Goal: Information Seeking & Learning: Learn about a topic

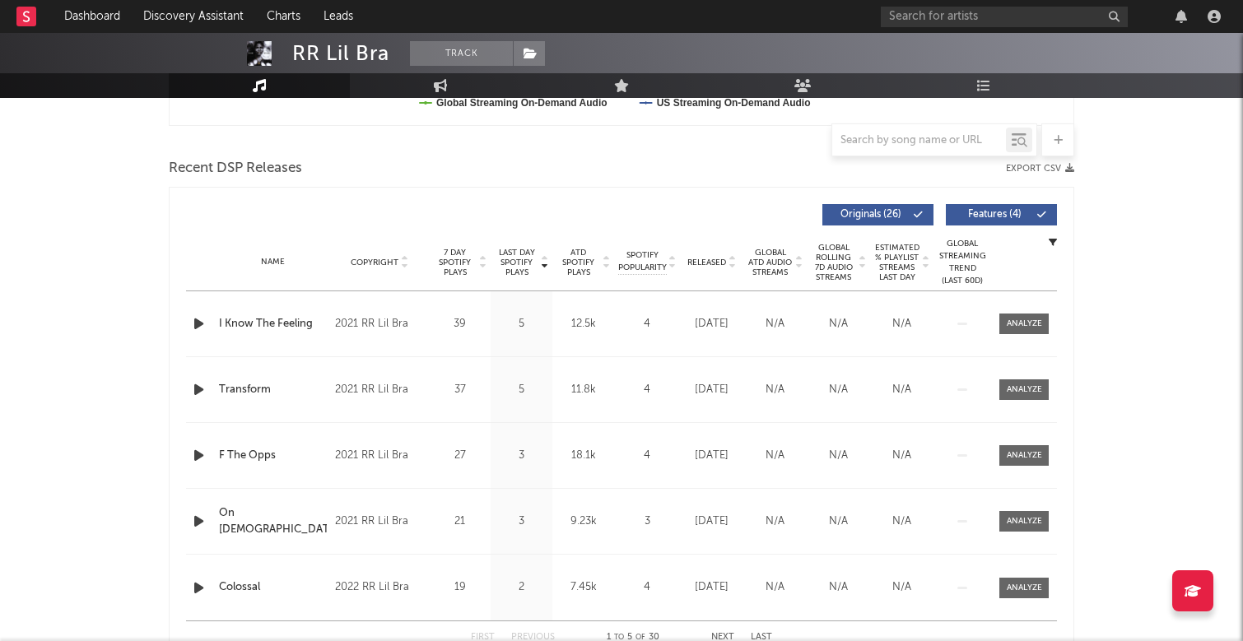
scroll to position [538, 0]
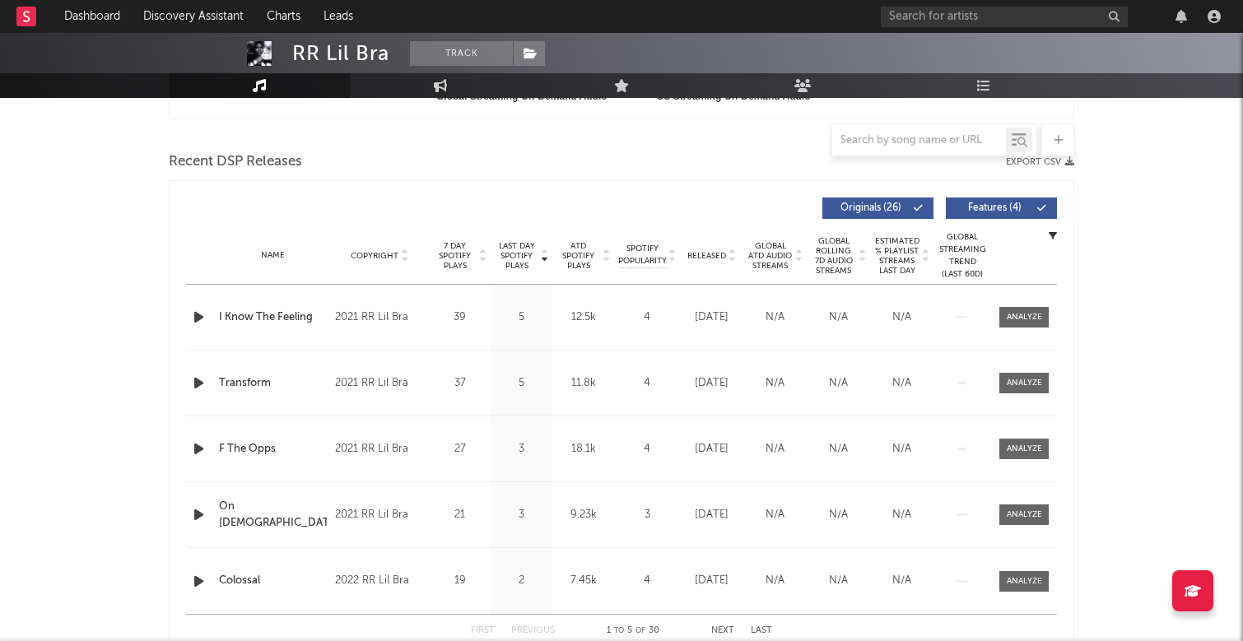
click at [896, 210] on span "Originals ( 26 )" at bounding box center [871, 208] width 76 height 10
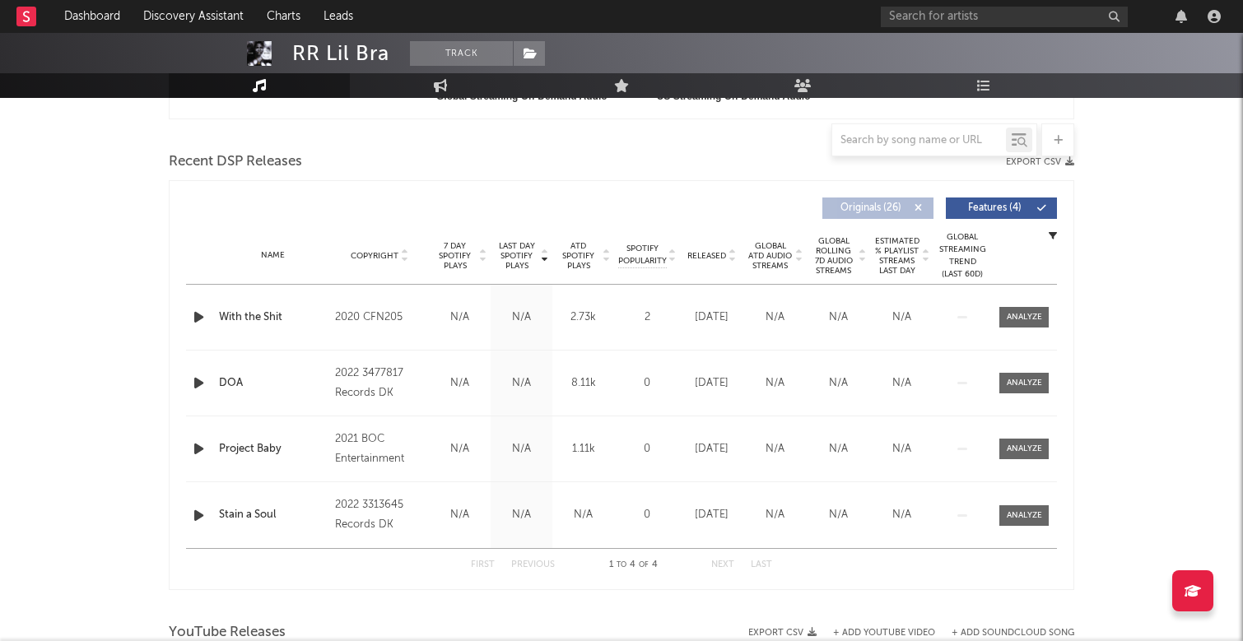
click at [896, 210] on span "Originals ( 26 )" at bounding box center [871, 208] width 76 height 10
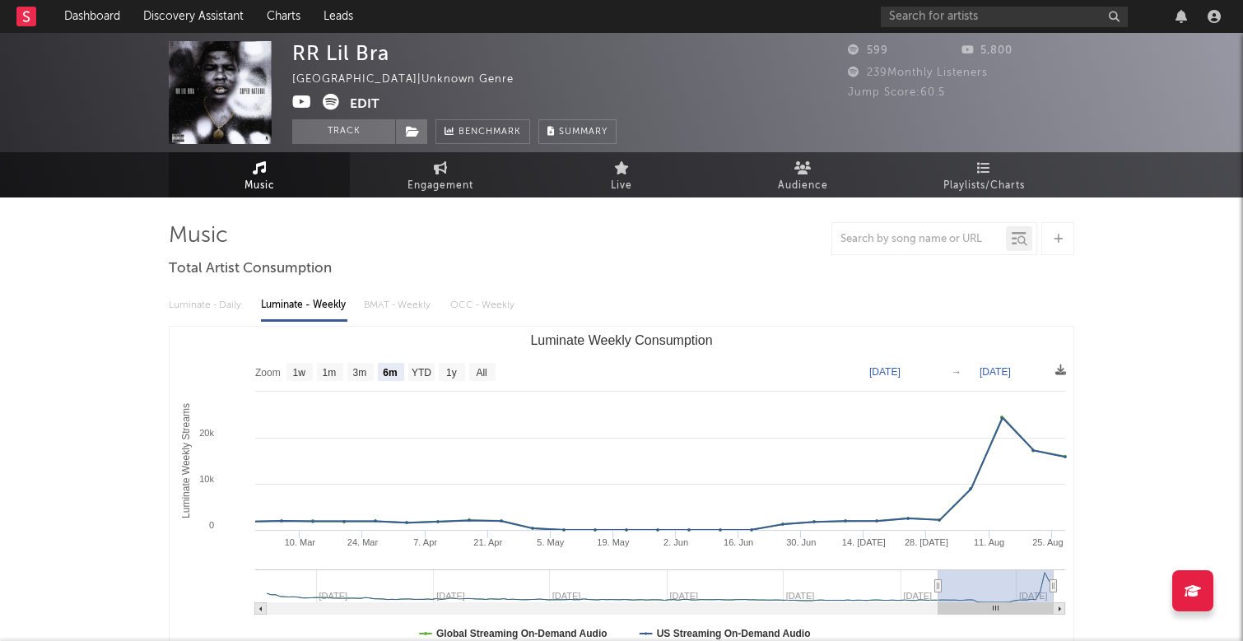
scroll to position [0, 0]
click at [306, 371] on text "1w" at bounding box center [299, 373] width 13 height 12
select select "1w"
type input "[DATE]"
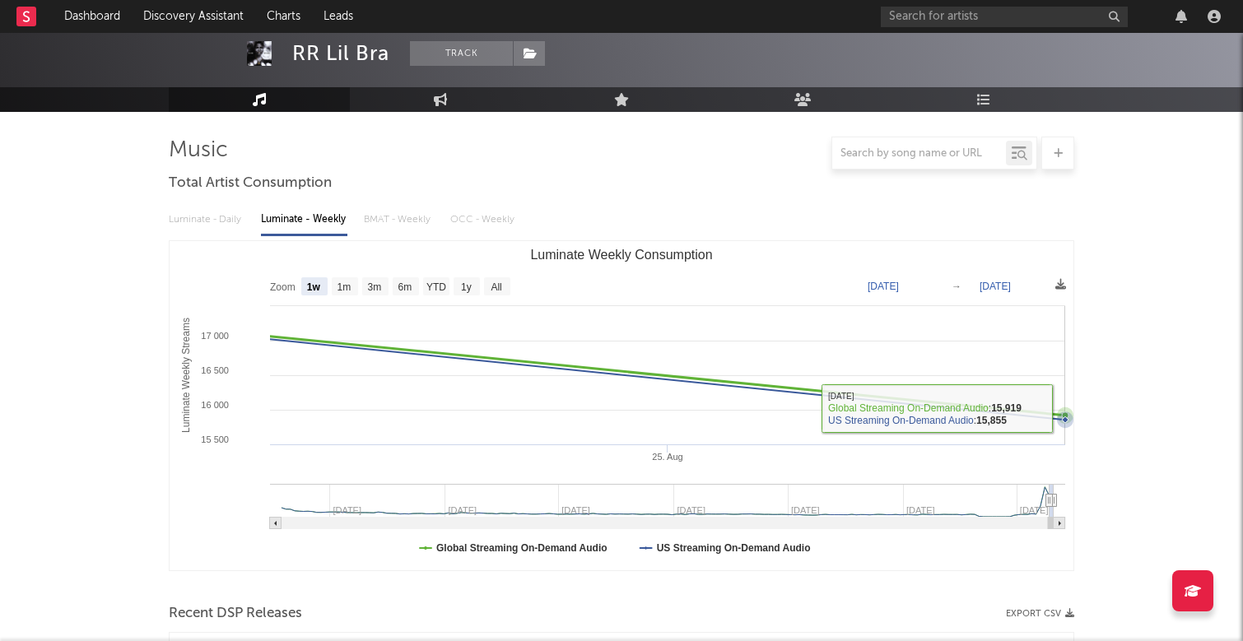
scroll to position [106, 0]
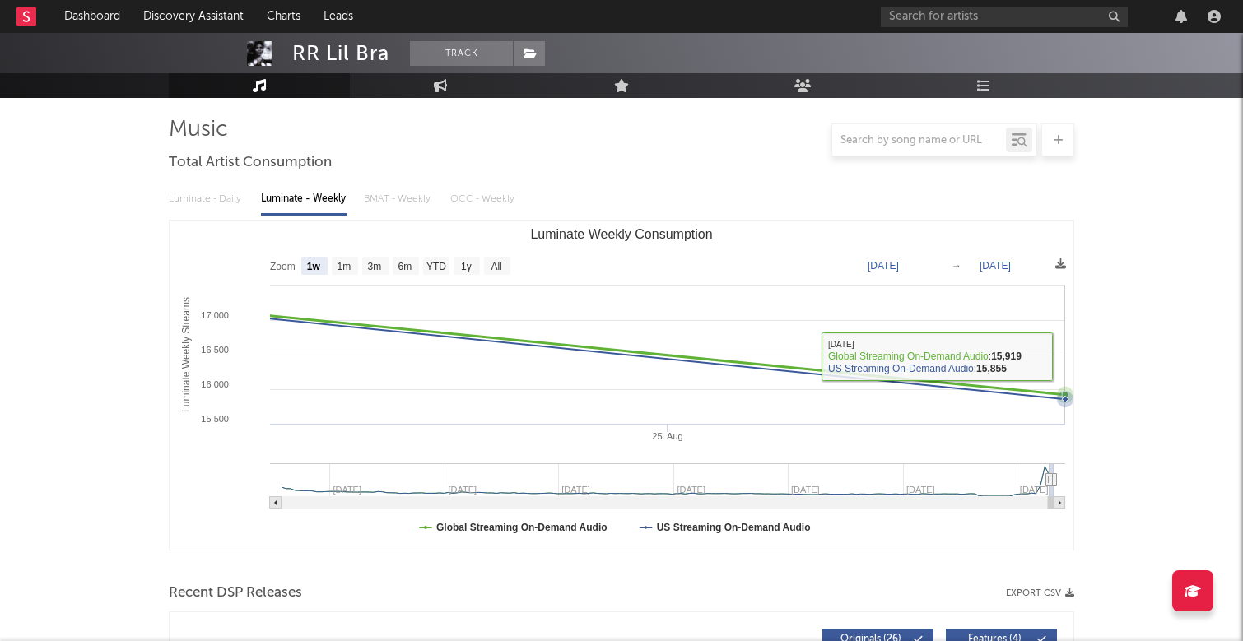
click at [631, 342] on rect "Luminate Weekly Consumption" at bounding box center [622, 385] width 904 height 329
click at [346, 268] on text "1m" at bounding box center [345, 267] width 14 height 12
select select "1m"
type input "[DATE]"
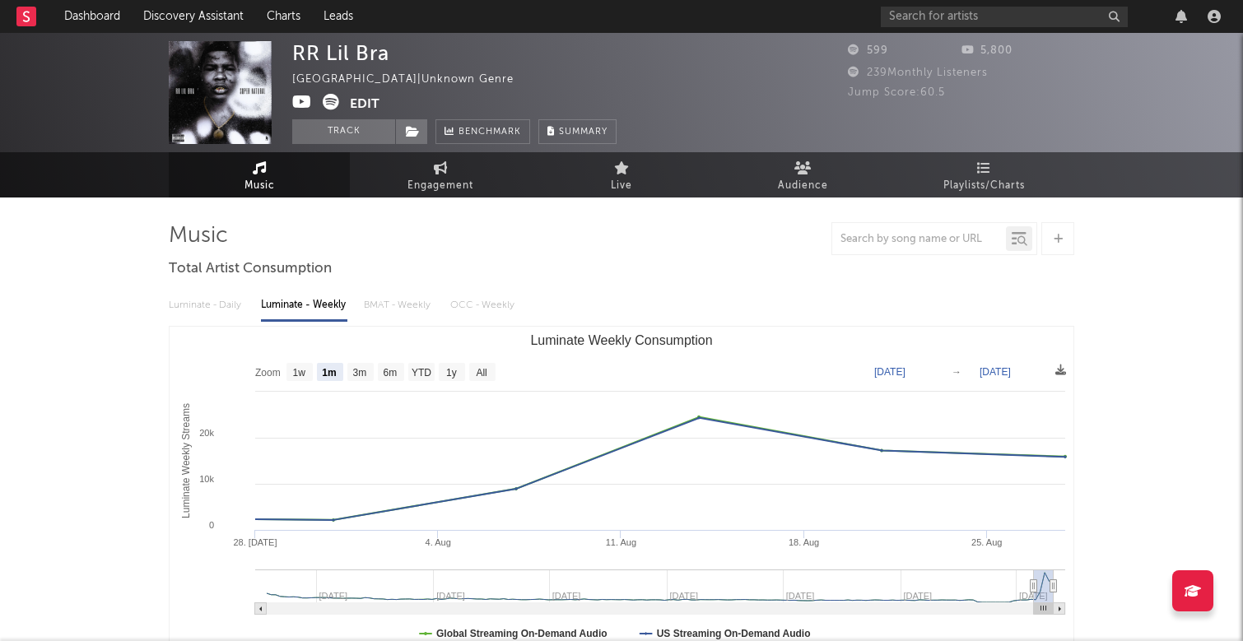
scroll to position [0, 0]
click at [356, 373] on text "3m" at bounding box center [360, 373] width 14 height 12
select select "3m"
type input "[DATE]"
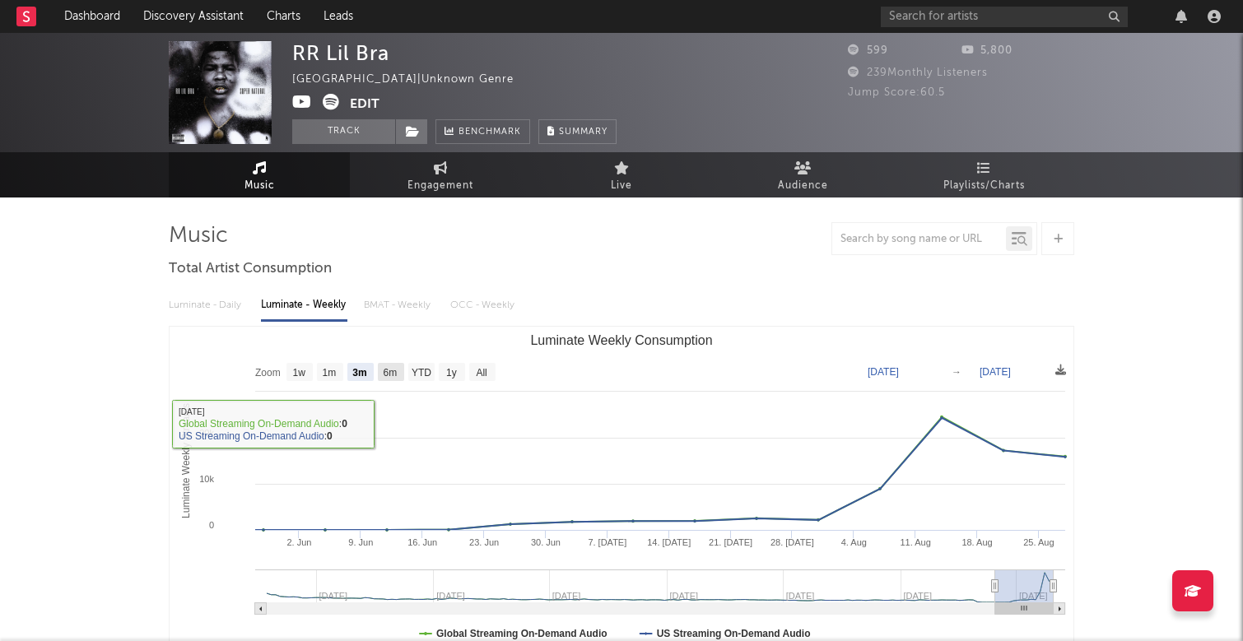
click at [392, 376] on text "6m" at bounding box center [391, 373] width 14 height 12
select select "6m"
type input "[DATE]"
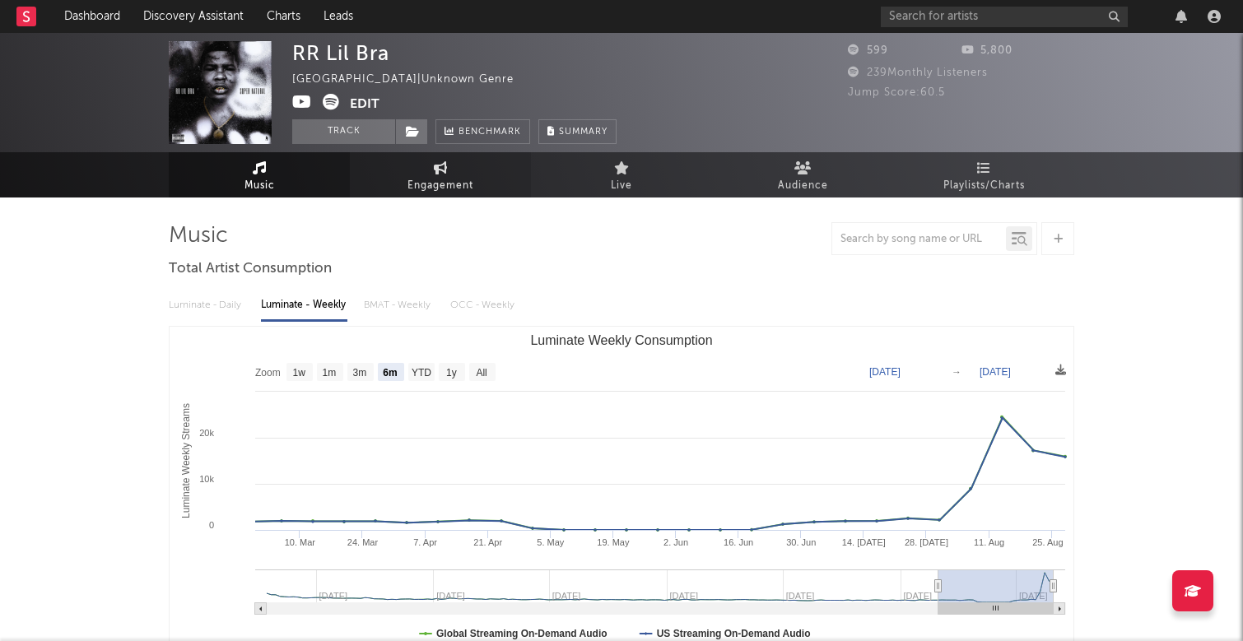
click at [435, 182] on span "Engagement" at bounding box center [440, 186] width 66 height 20
select select "1w"
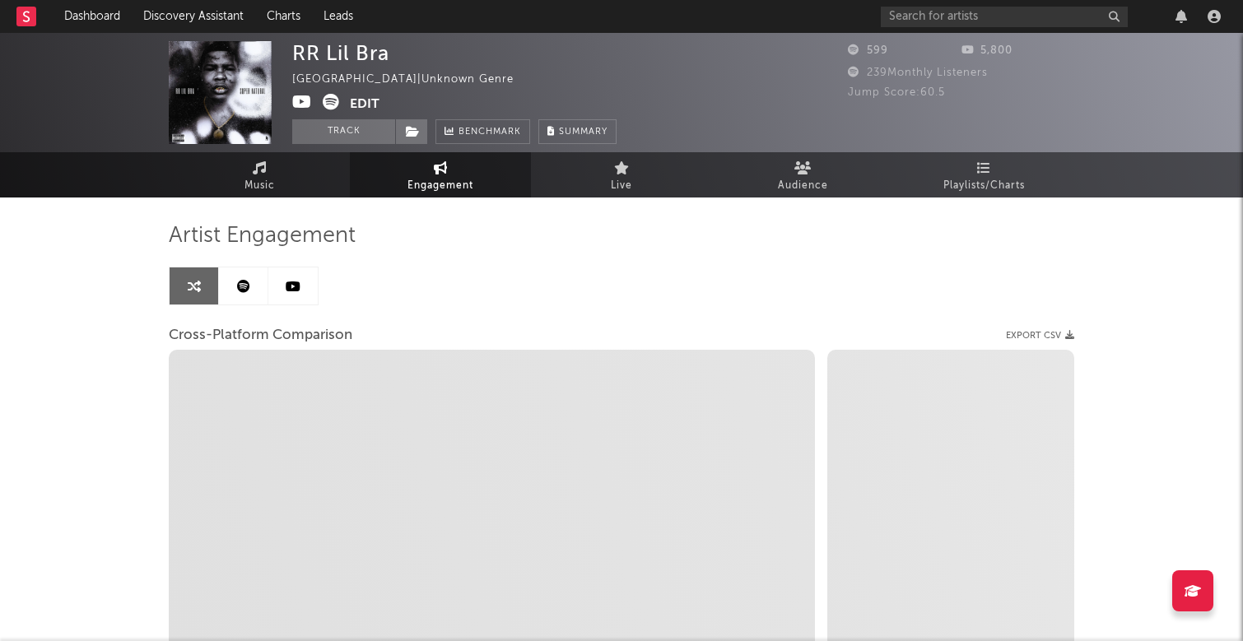
select select "1m"
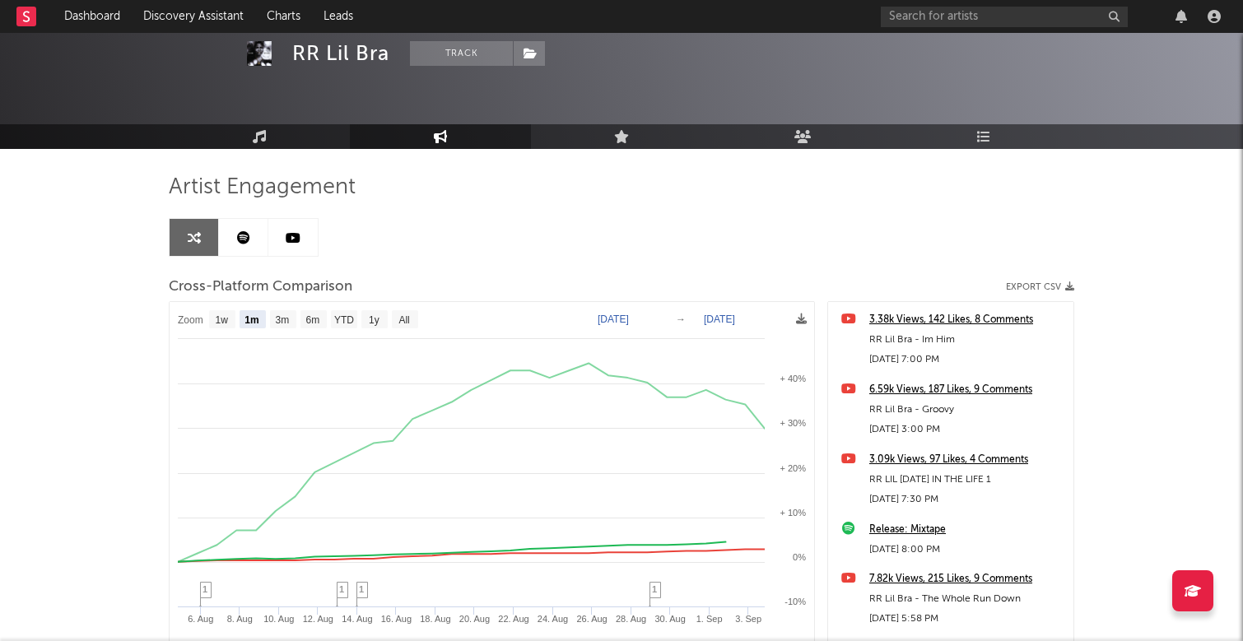
scroll to position [64, 0]
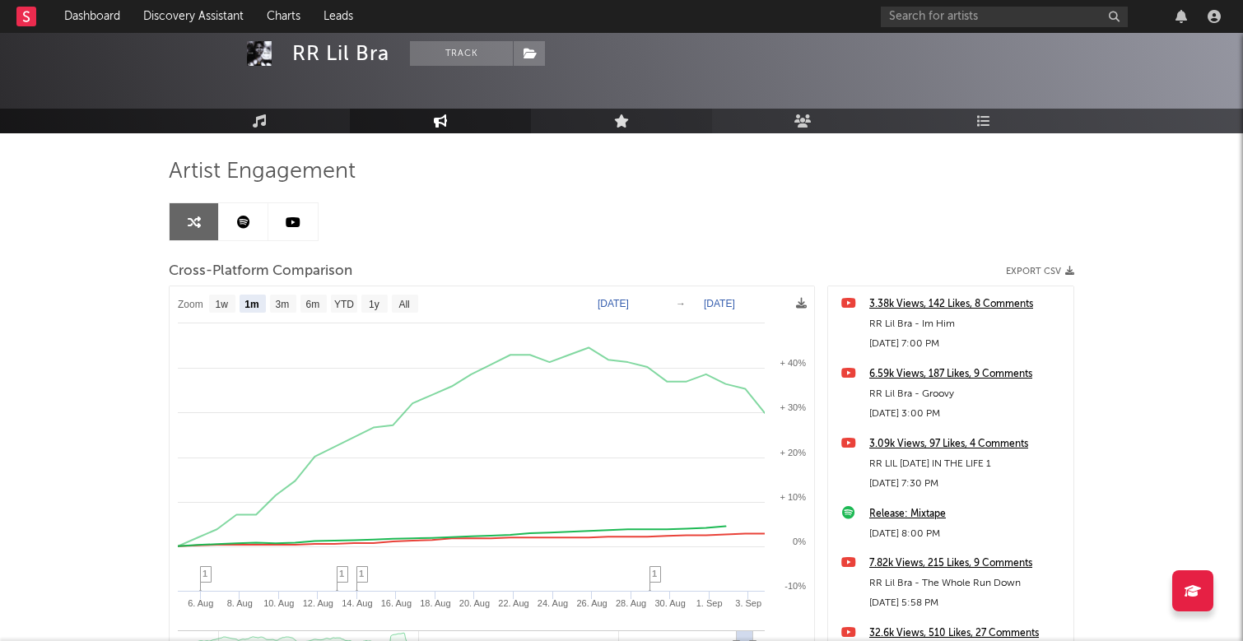
click at [626, 127] on icon at bounding box center [622, 120] width 16 height 13
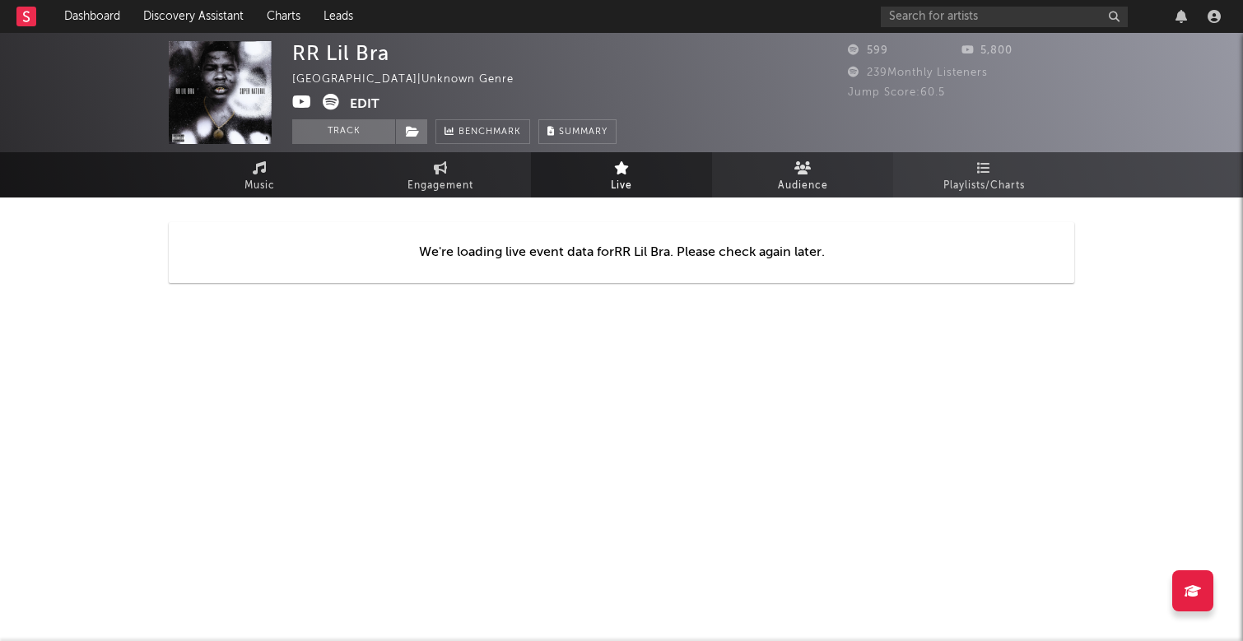
click at [790, 165] on link "Audience" at bounding box center [802, 174] width 181 height 45
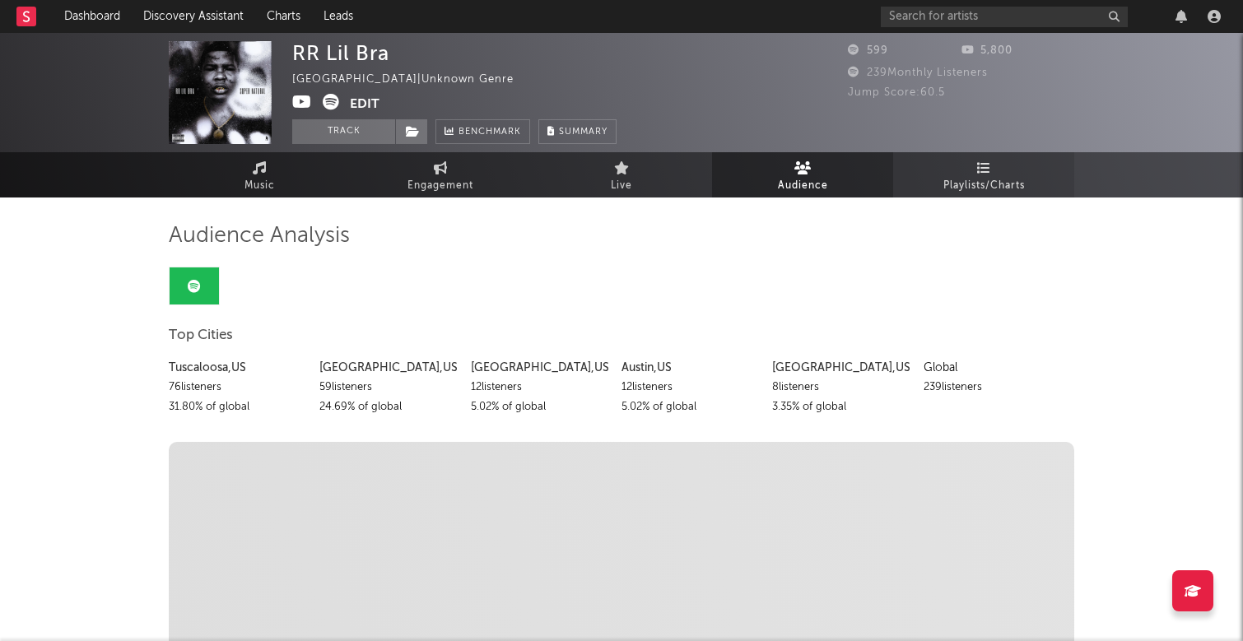
click at [980, 181] on span "Playlists/Charts" at bounding box center [983, 186] width 81 height 20
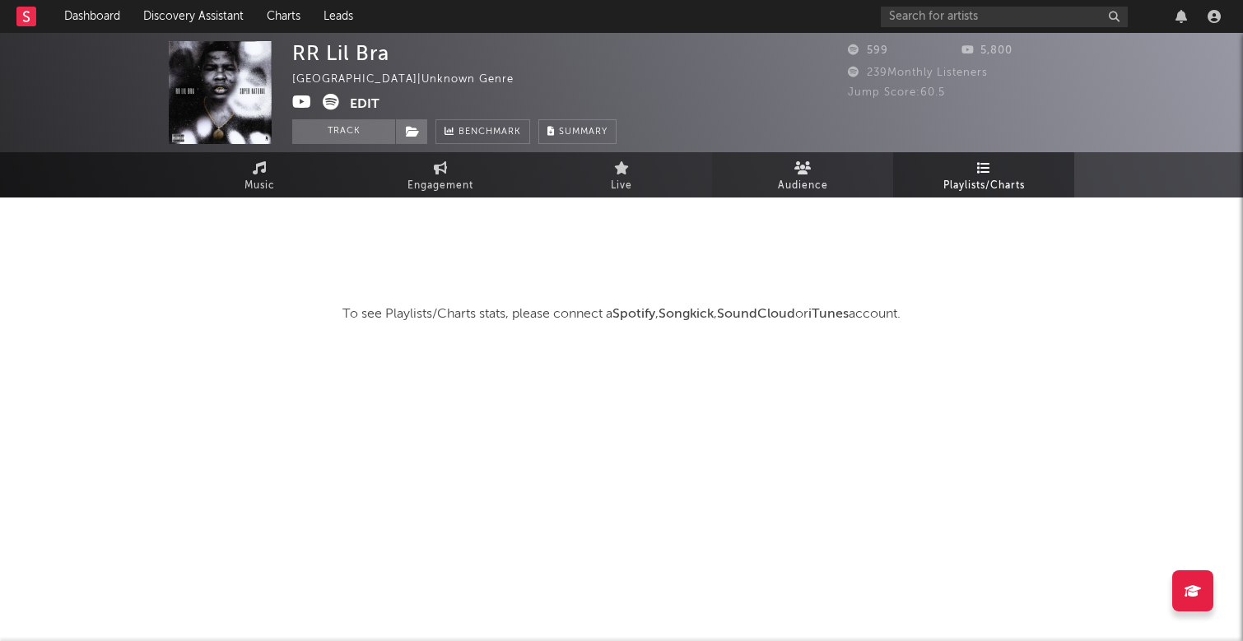
click at [801, 174] on icon at bounding box center [802, 167] width 17 height 13
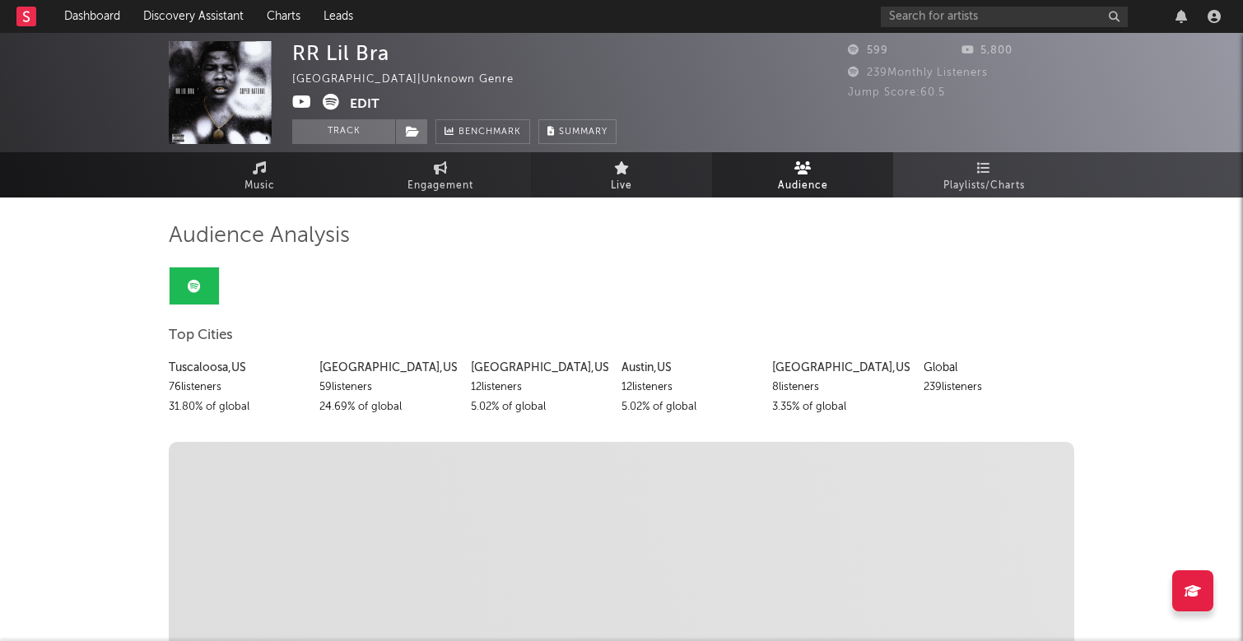
click at [565, 175] on link "Live" at bounding box center [621, 174] width 181 height 45
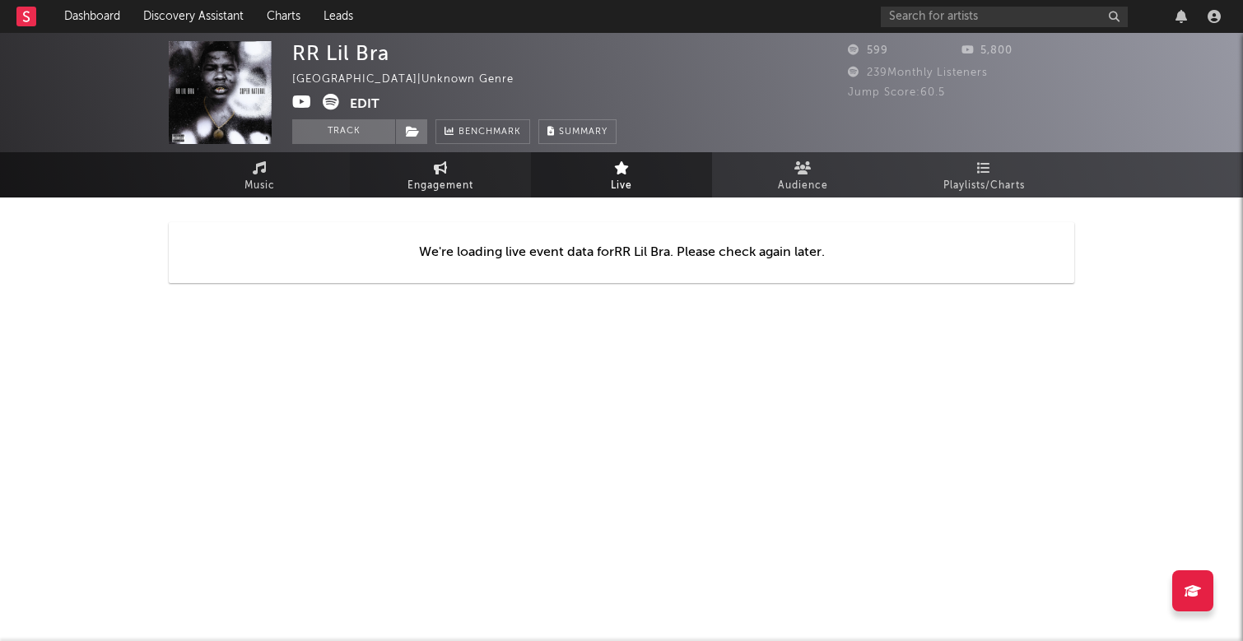
click at [451, 184] on span "Engagement" at bounding box center [440, 186] width 66 height 20
select select "1w"
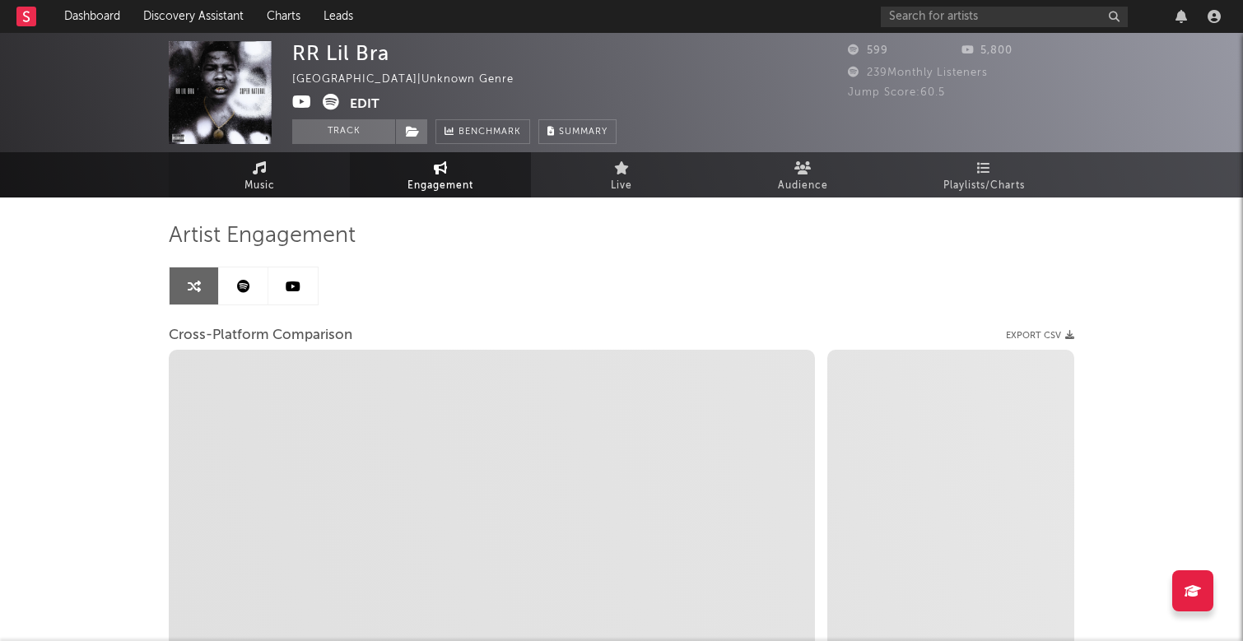
click at [303, 193] on link "Music" at bounding box center [259, 174] width 181 height 45
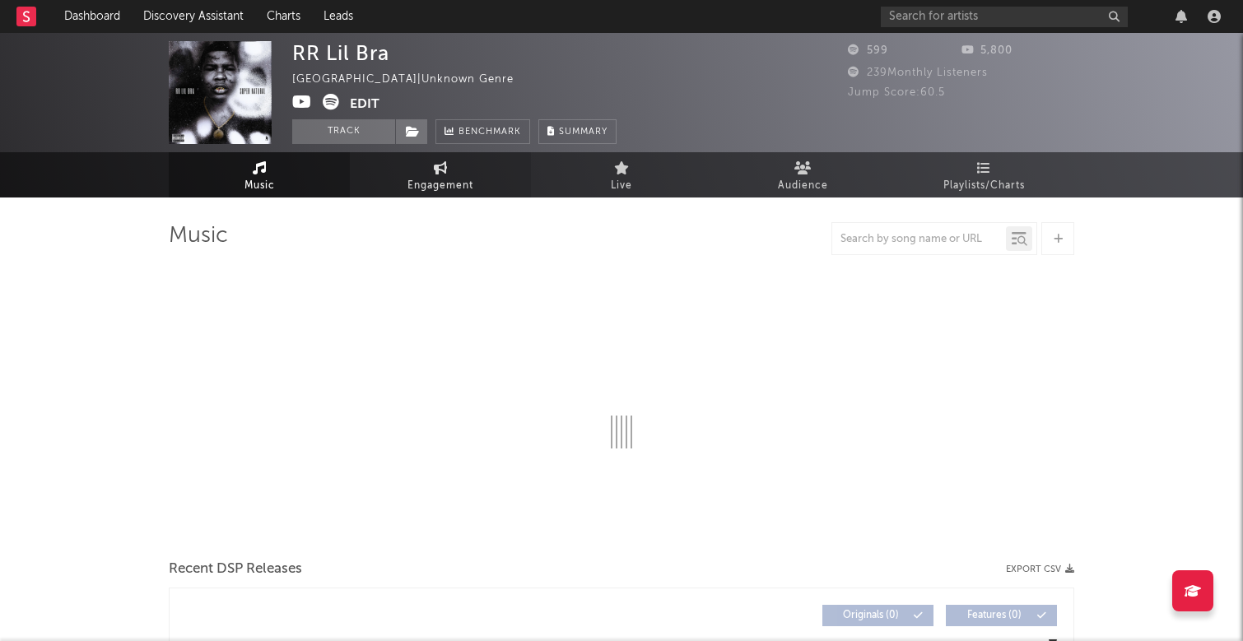
click at [504, 184] on link "Engagement" at bounding box center [440, 174] width 181 height 45
select select "1m"
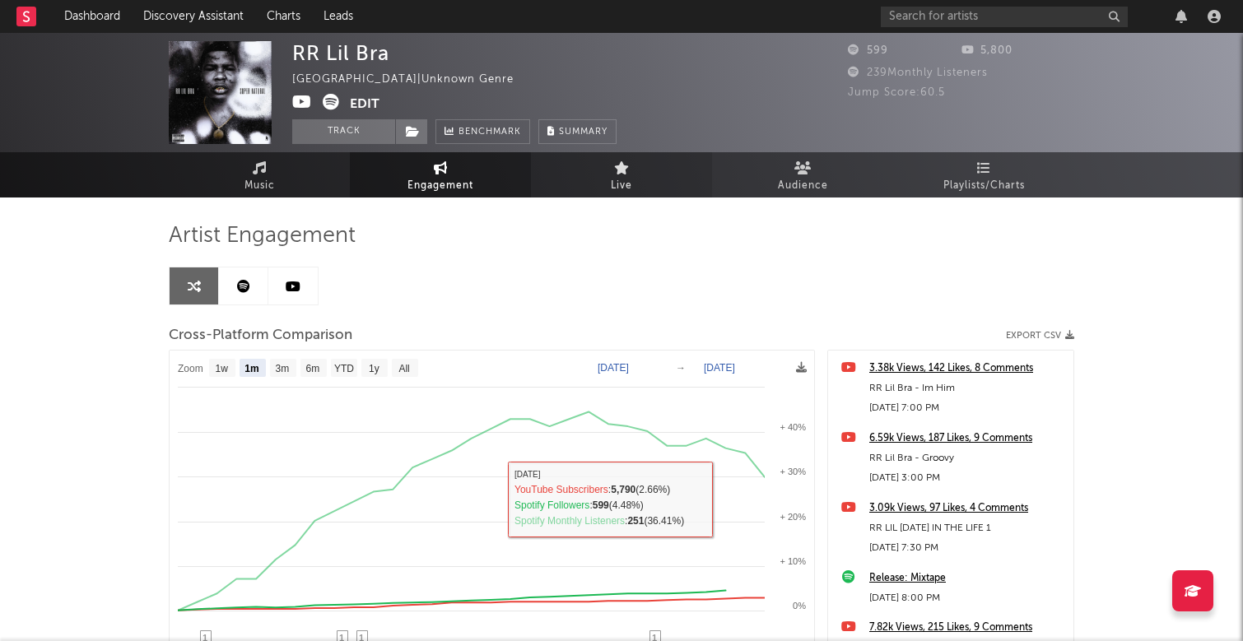
click at [603, 179] on link "Live" at bounding box center [621, 174] width 181 height 45
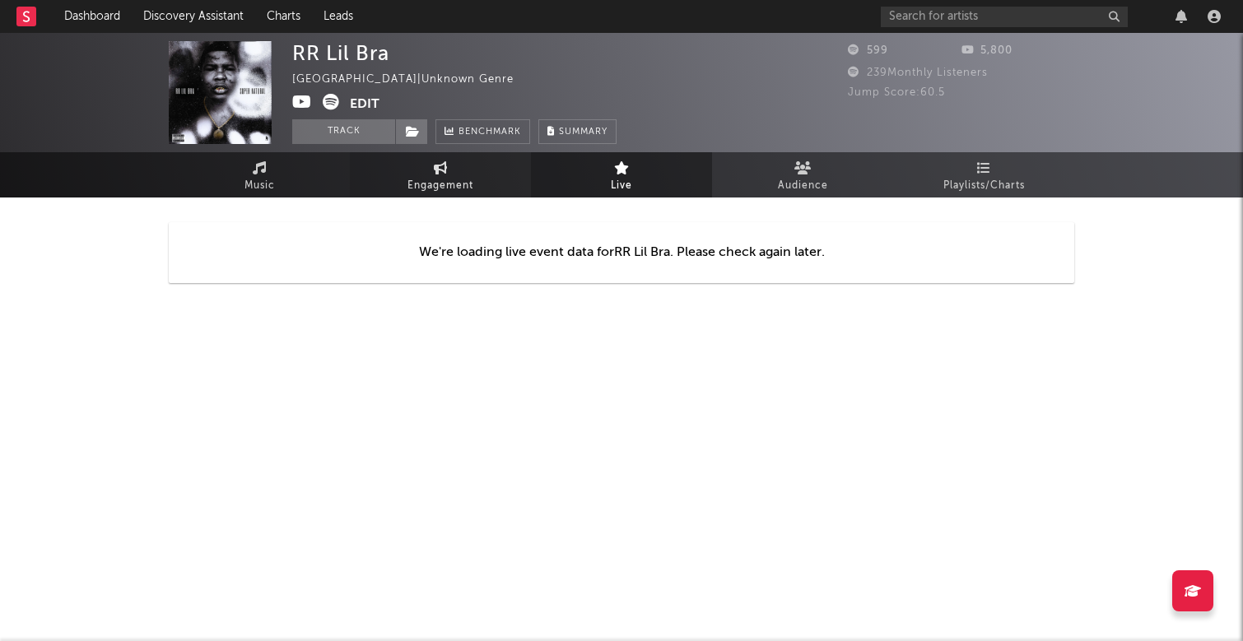
click at [451, 171] on link "Engagement" at bounding box center [440, 174] width 181 height 45
select select "1w"
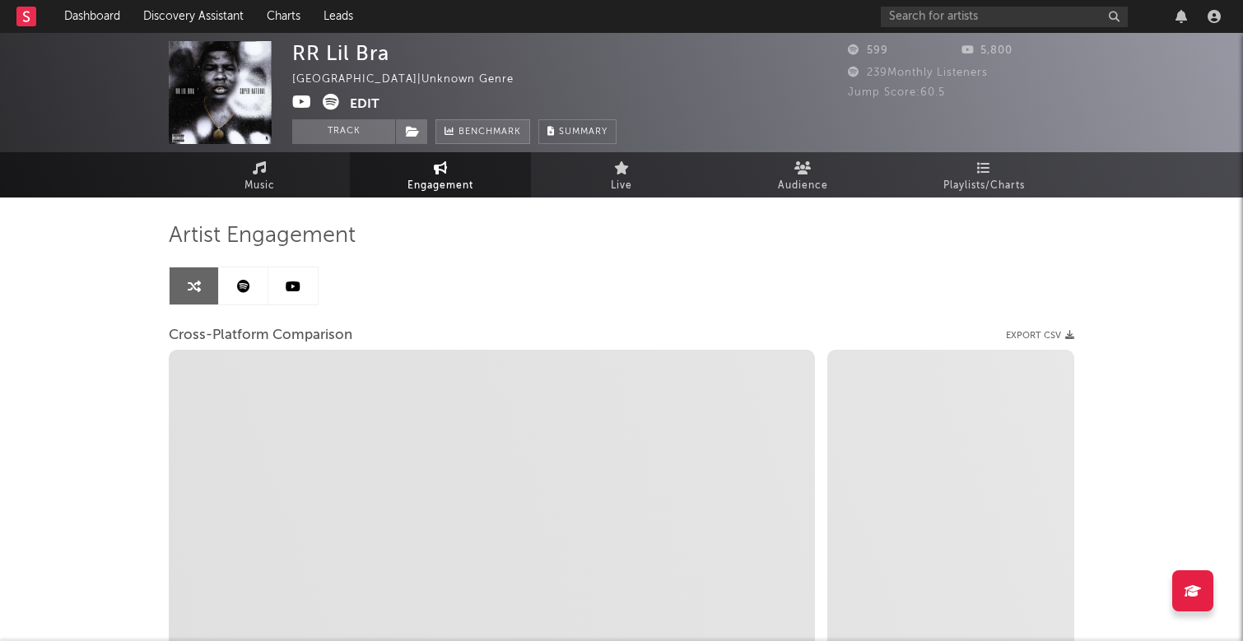
click at [491, 129] on span "Benchmark" at bounding box center [490, 133] width 63 height 20
select select "1m"
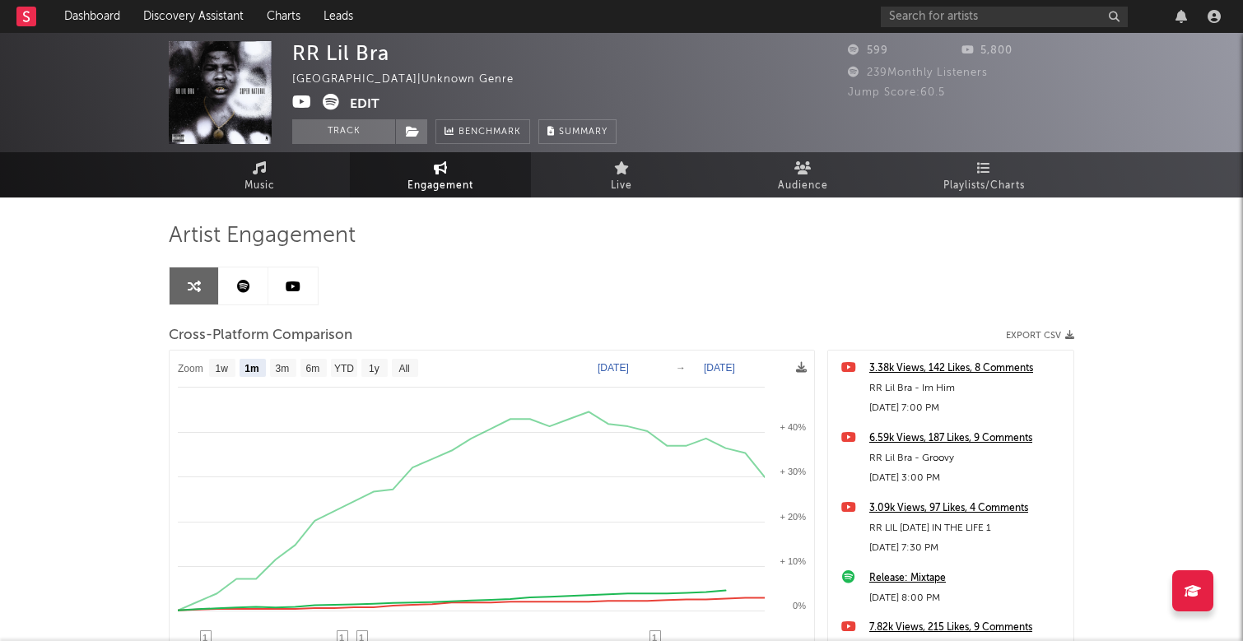
click at [503, 87] on div "RR Lil Bra [GEOGRAPHIC_DATA] | Unknown Genre Edit Track Benchmark Summary" at bounding box center [454, 92] width 324 height 103
click at [355, 130] on button "Track" at bounding box center [343, 131] width 103 height 25
select select "1w"
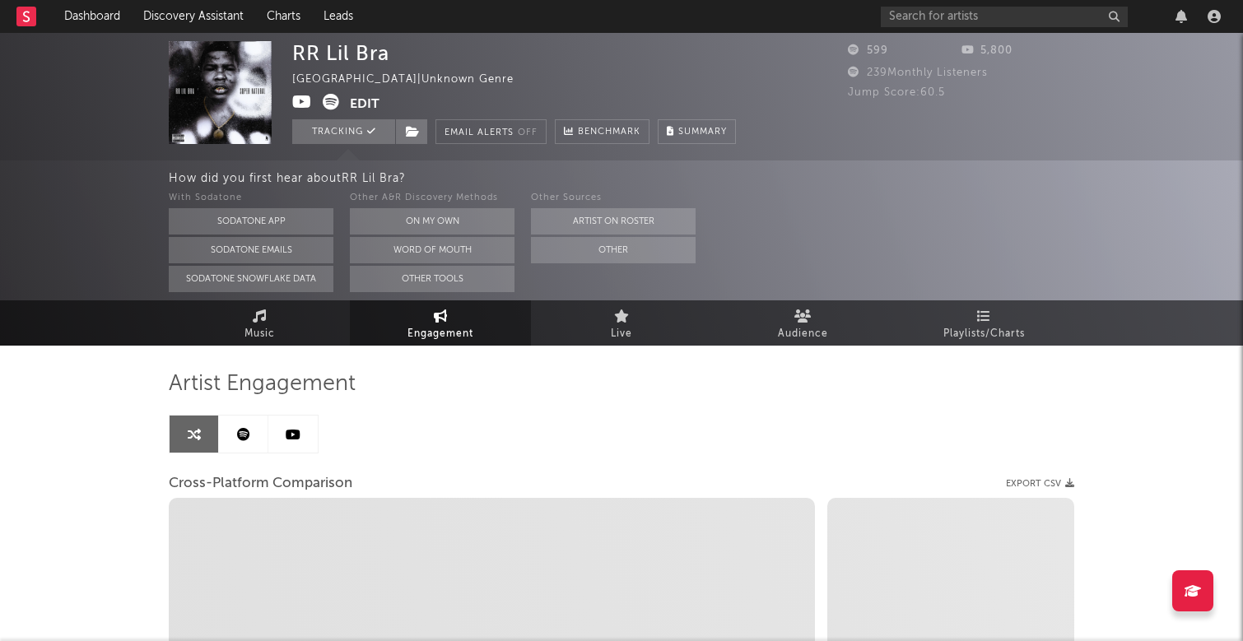
select select "1m"
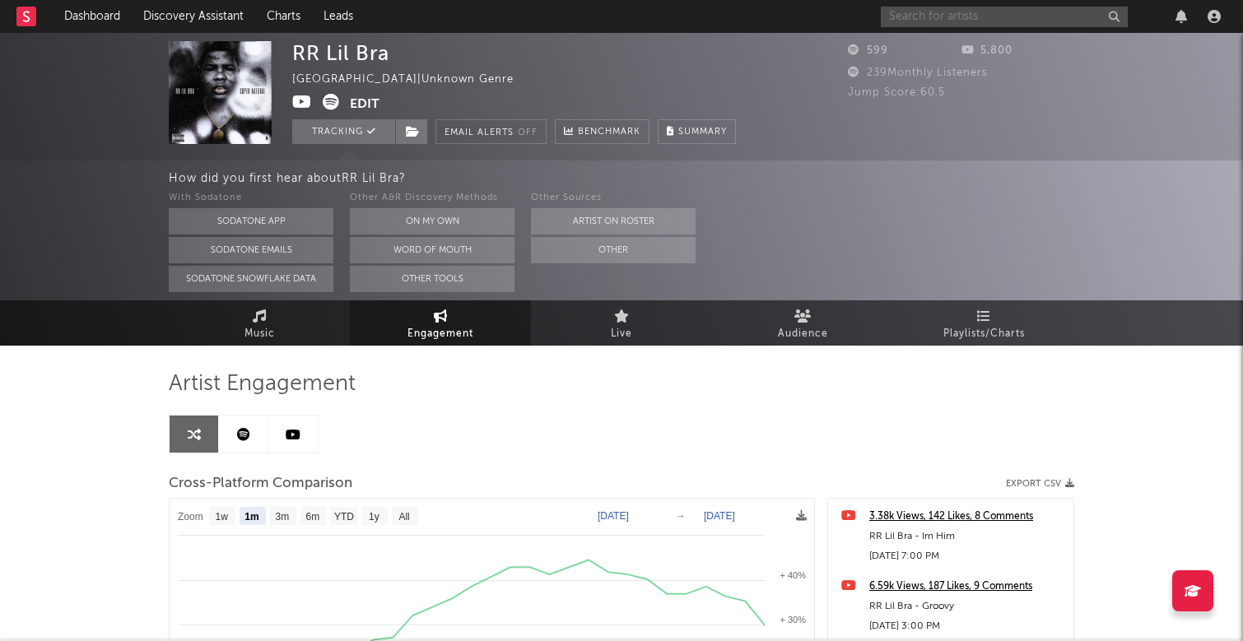
click at [950, 17] on input "text" at bounding box center [1004, 17] width 247 height 21
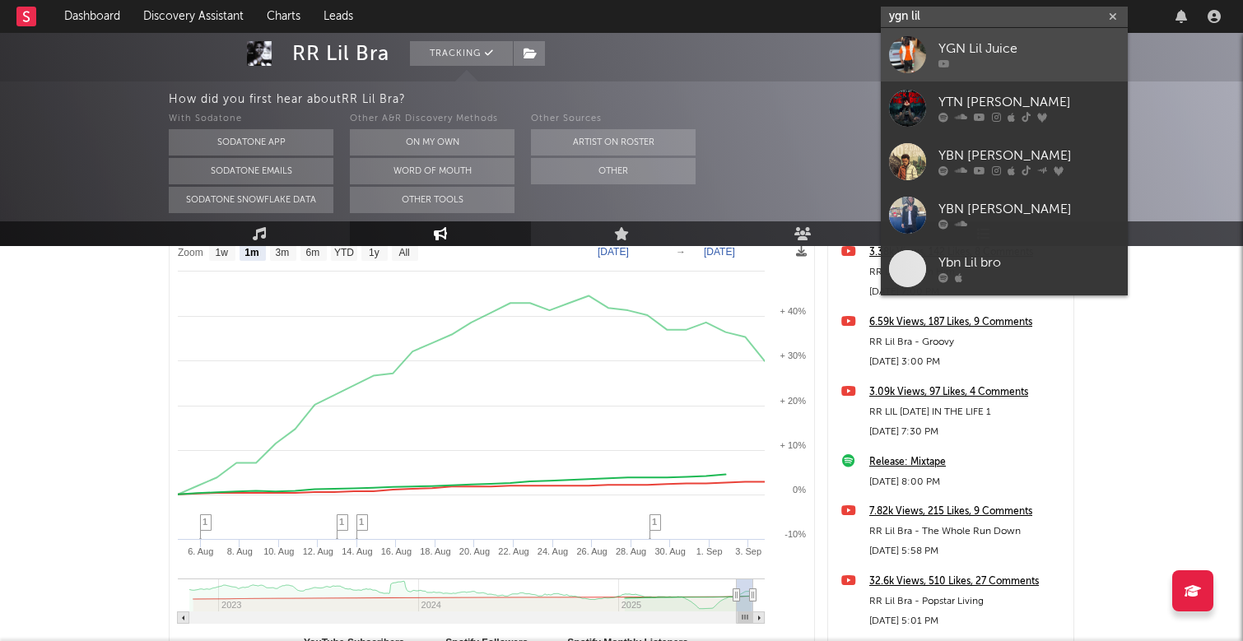
type input "ygn lil"
click at [1005, 44] on div "YGN Lil Juice" at bounding box center [1028, 50] width 181 height 20
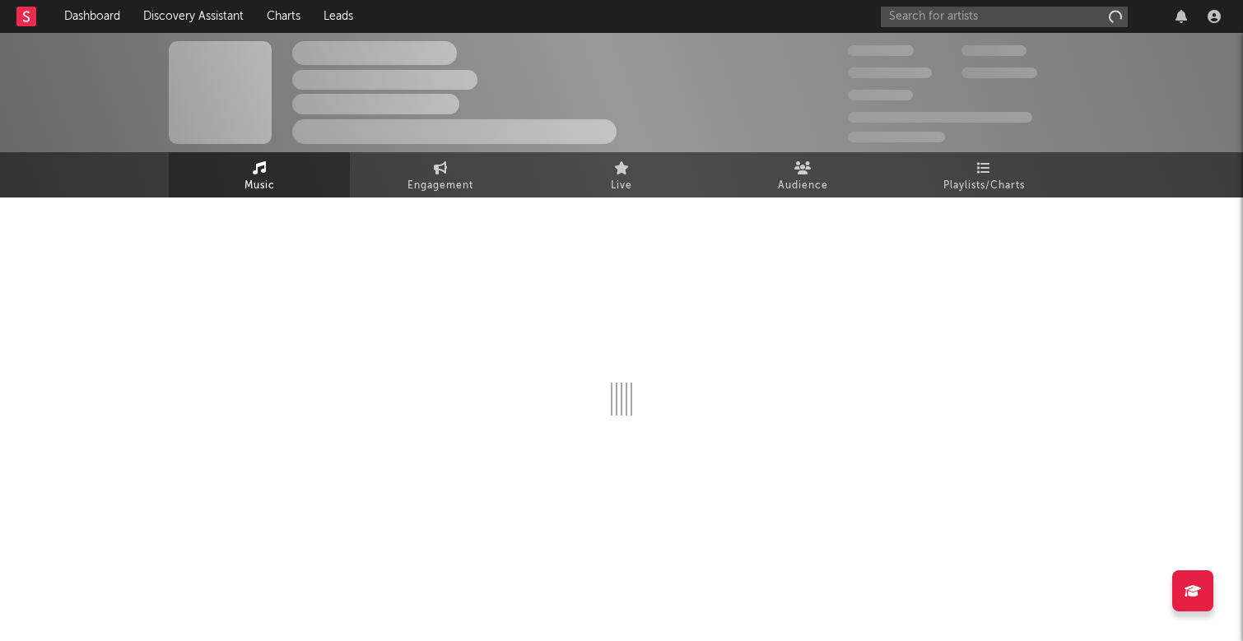
select select "1w"
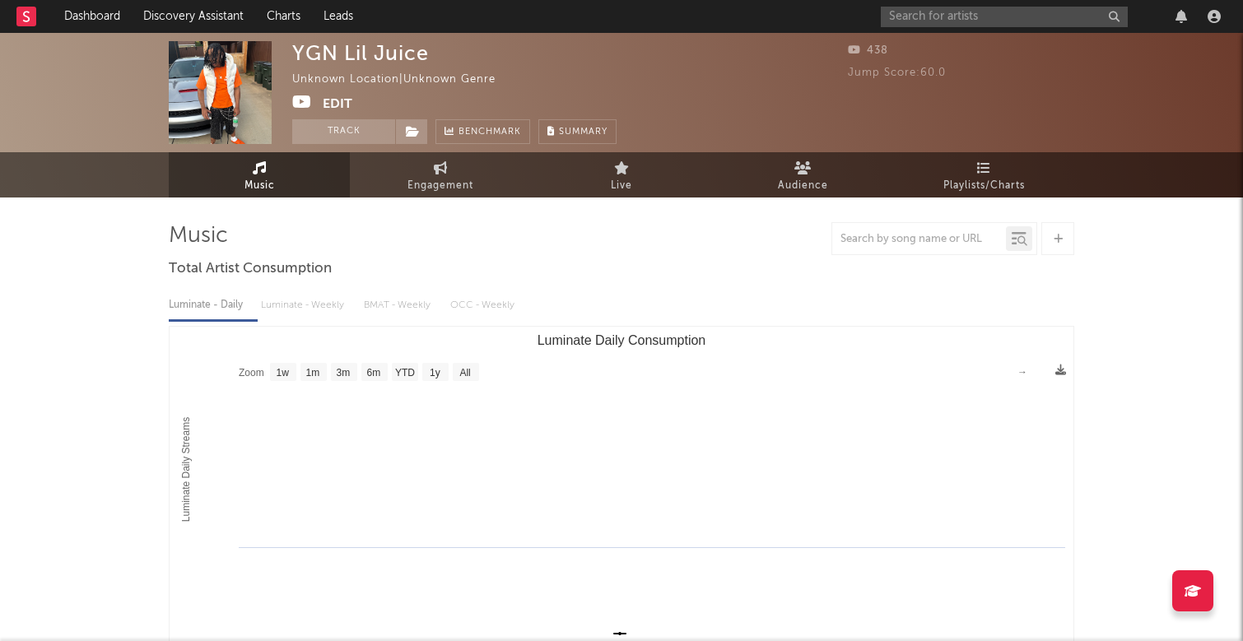
click at [962, 28] on div at bounding box center [1054, 16] width 346 height 33
click at [962, 15] on input "text" at bounding box center [1004, 17] width 247 height 21
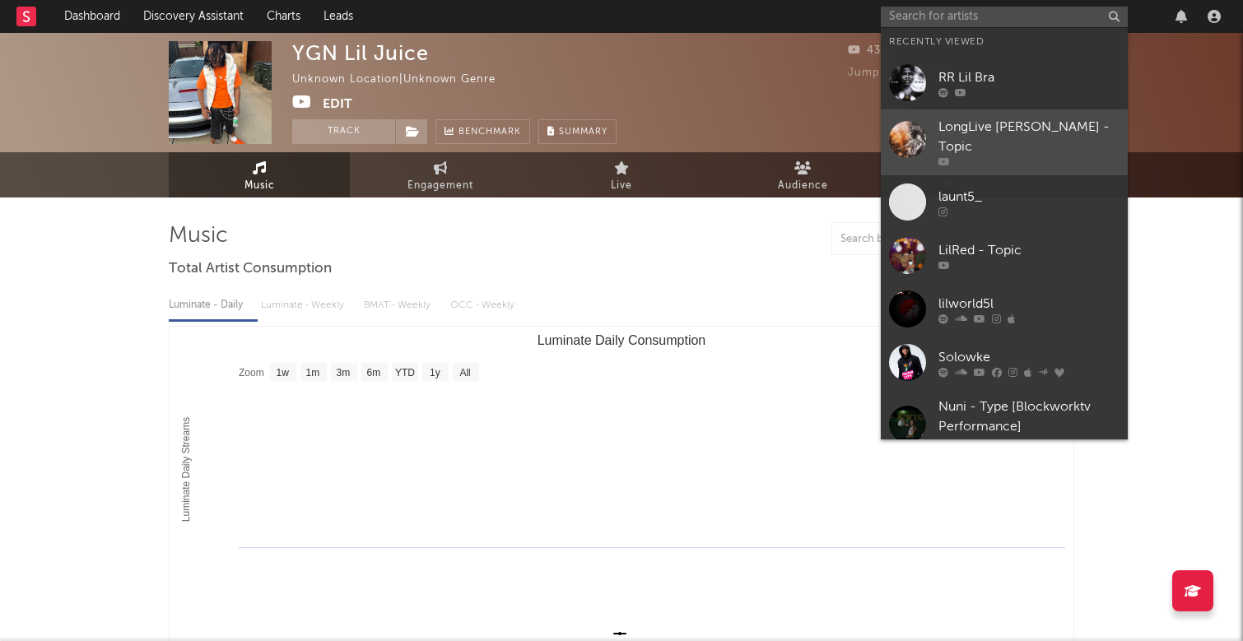
click at [986, 157] on div at bounding box center [1028, 162] width 181 height 10
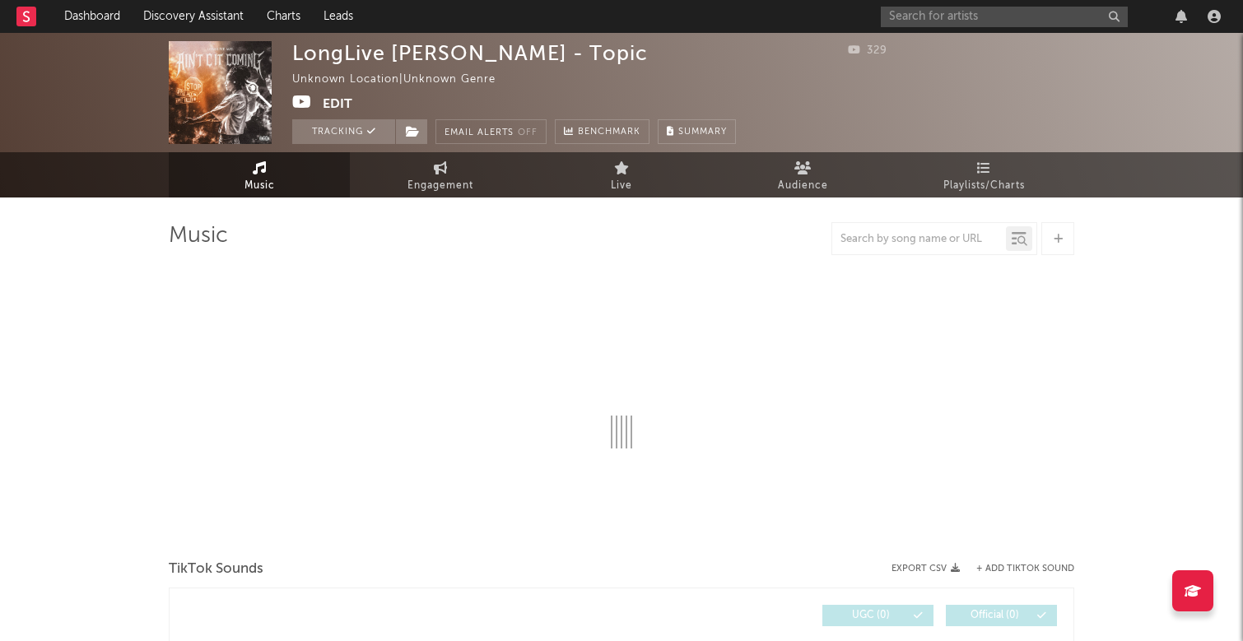
select select "1w"
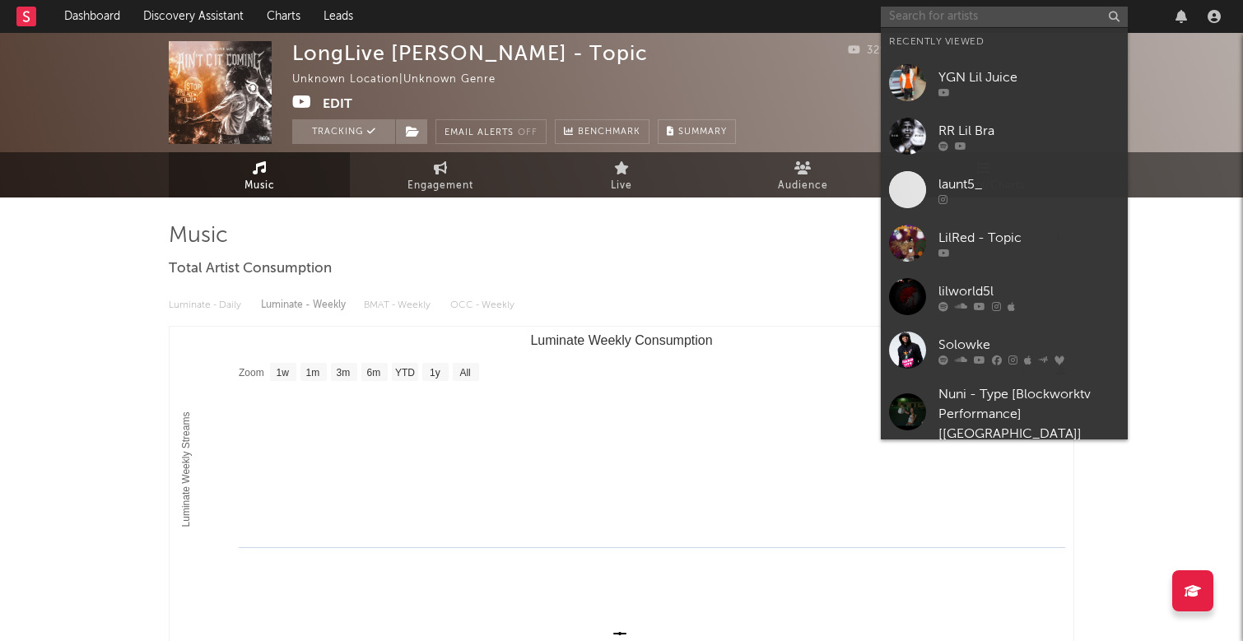
click at [980, 20] on input "text" at bounding box center [1004, 17] width 247 height 21
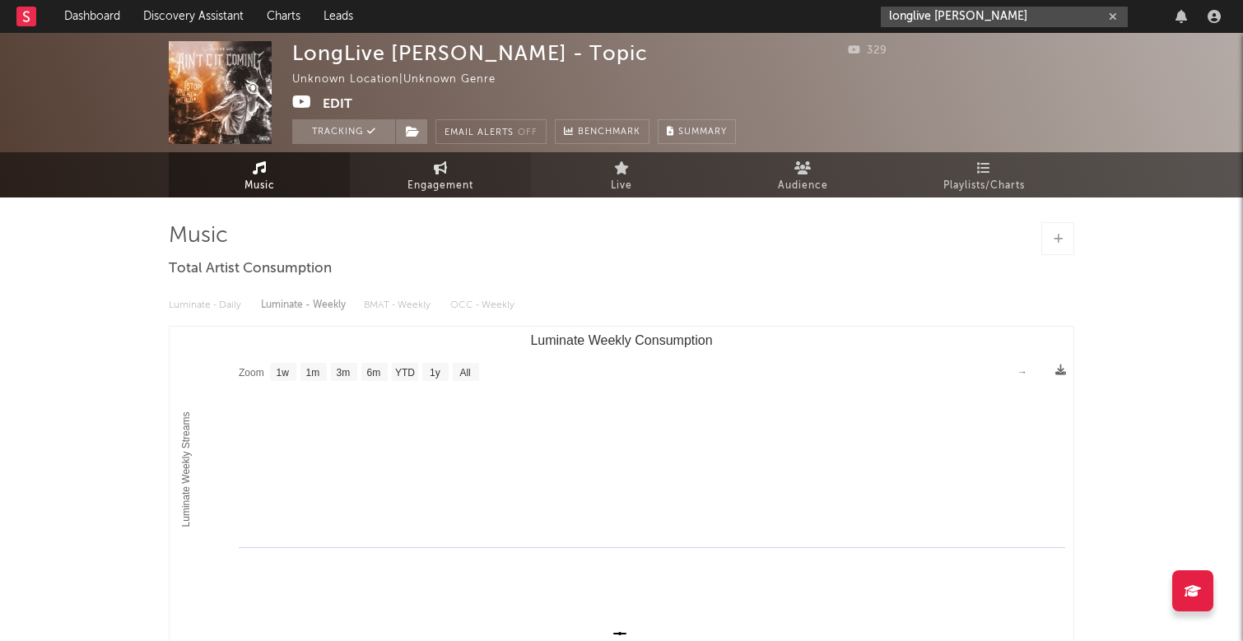
type input "longlive [PERSON_NAME]"
click at [446, 177] on span "Engagement" at bounding box center [440, 186] width 66 height 20
select select "1w"
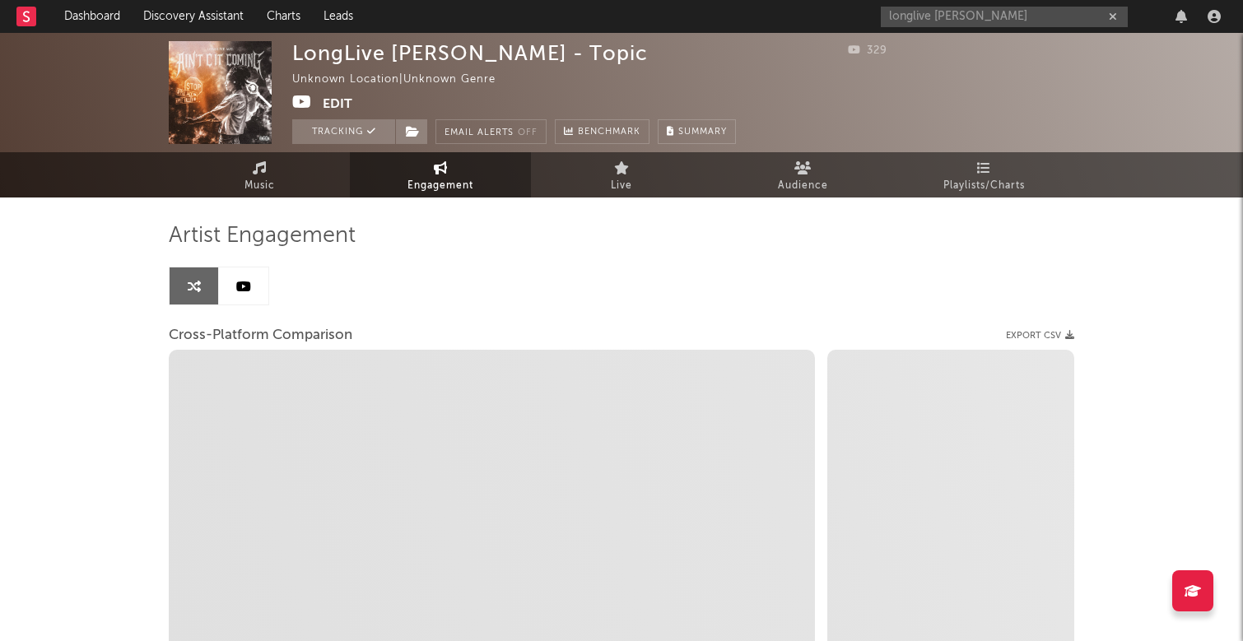
click at [641, 198] on div "Artist Engagement Cross-Platform Comparison Export CSV Zoom 1w 1m 3m 6m YTD 1y …" at bounding box center [622, 523] width 906 height 650
select select "1w"
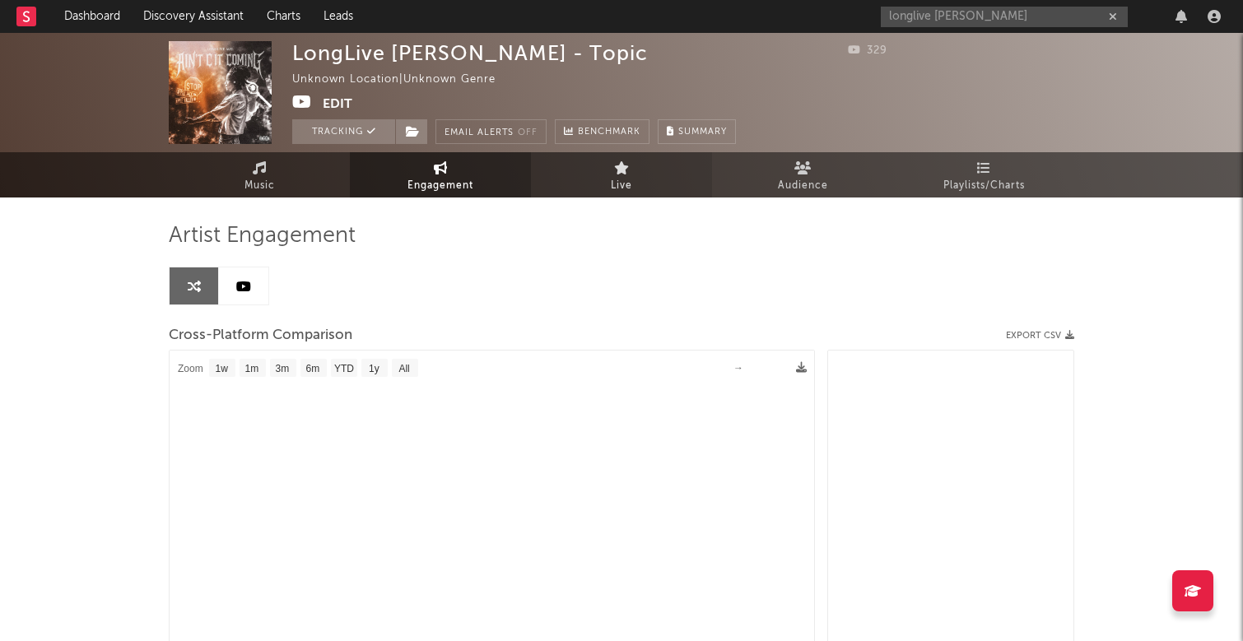
click at [638, 177] on link "Live" at bounding box center [621, 174] width 181 height 45
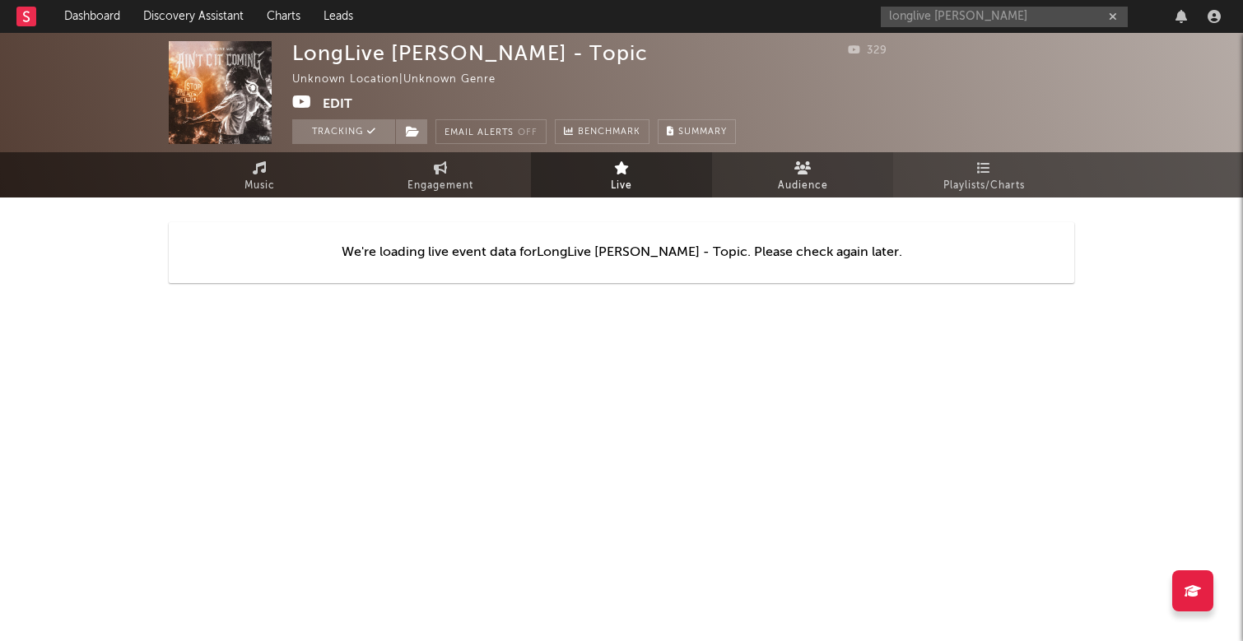
click at [851, 182] on link "Audience" at bounding box center [802, 174] width 181 height 45
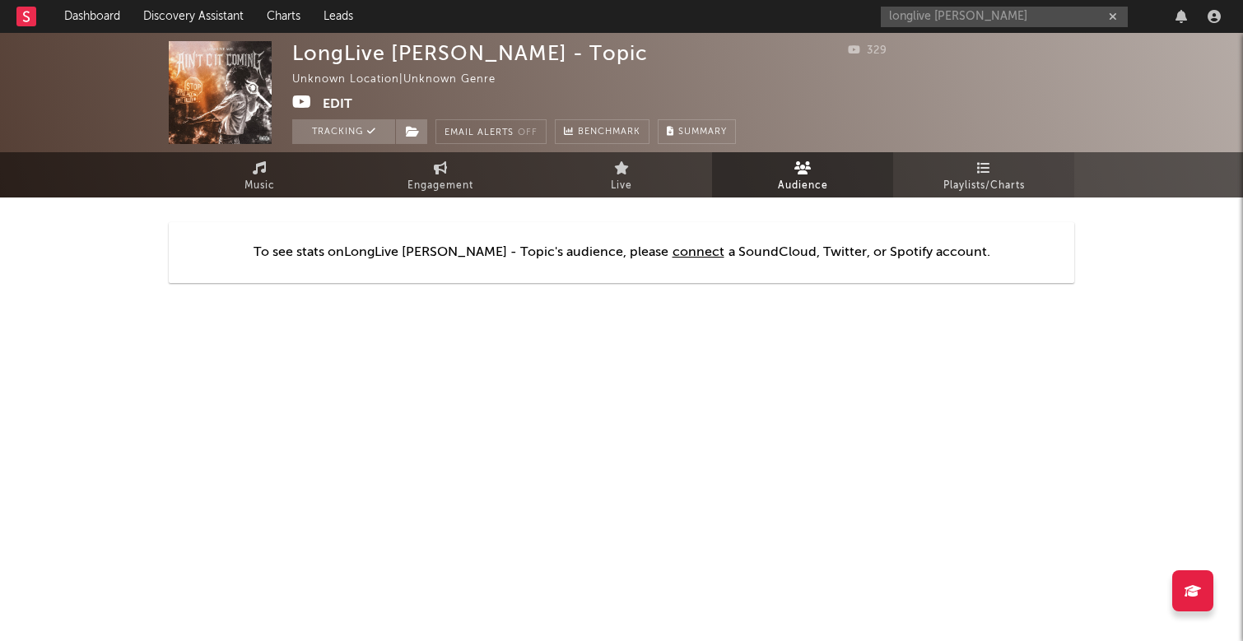
click at [1001, 185] on span "Playlists/Charts" at bounding box center [983, 186] width 81 height 20
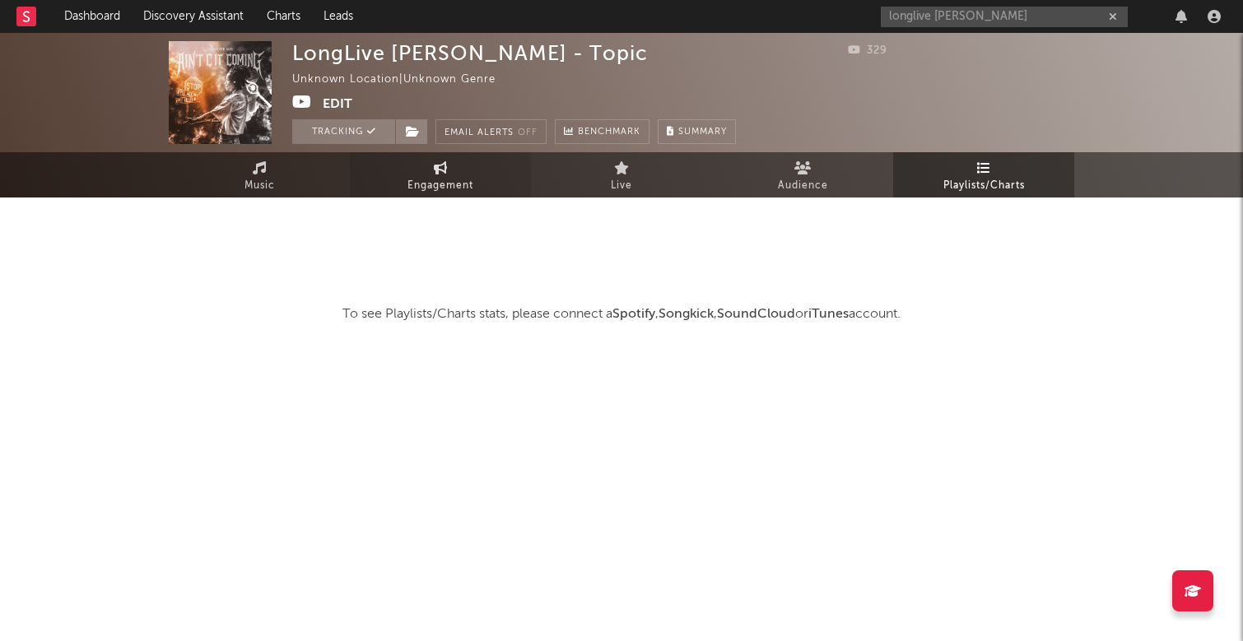
click at [485, 170] on link "Engagement" at bounding box center [440, 174] width 181 height 45
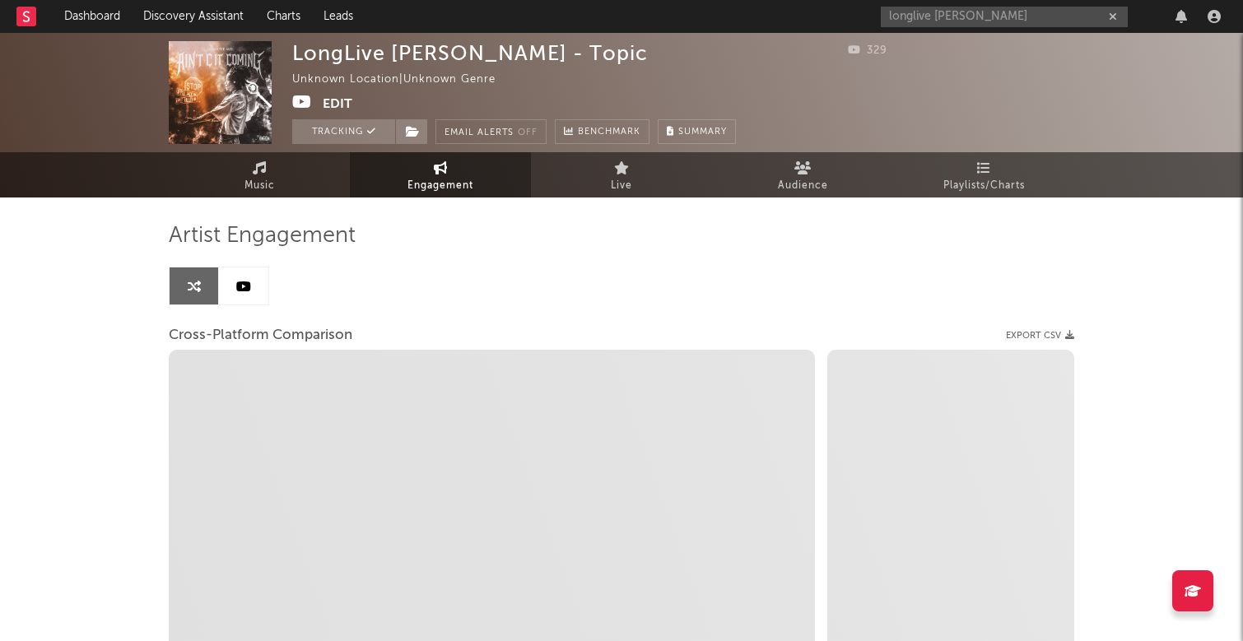
select select "1w"
click at [650, 181] on link "Live" at bounding box center [621, 174] width 181 height 45
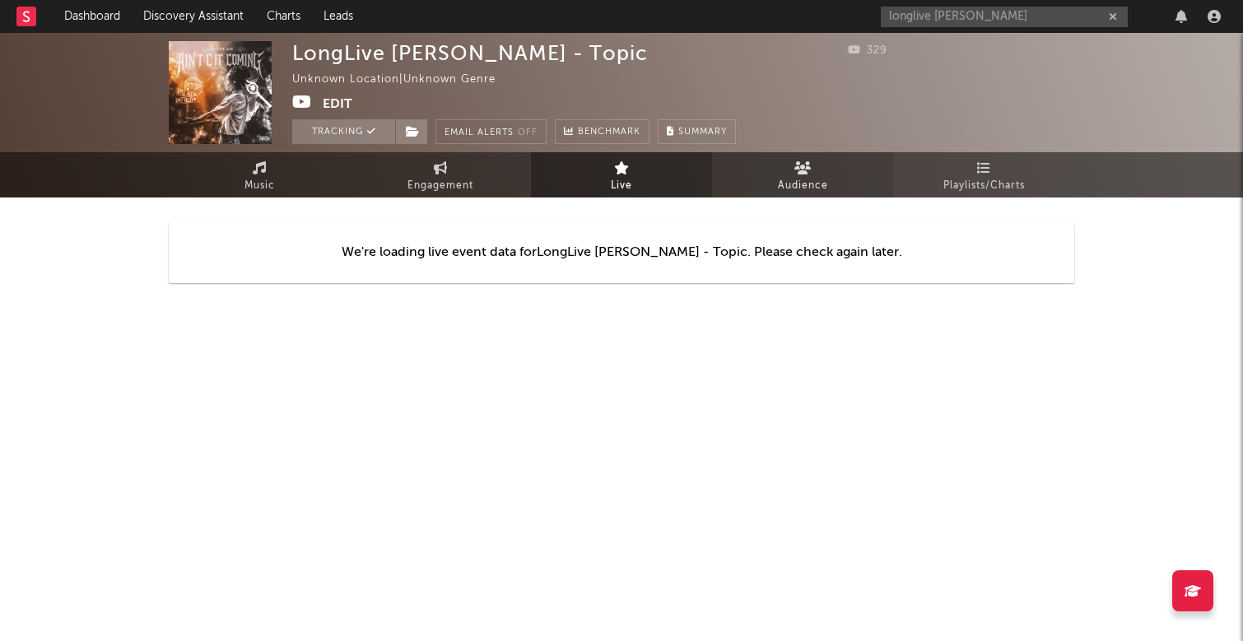
click at [828, 165] on link "Audience" at bounding box center [802, 174] width 181 height 45
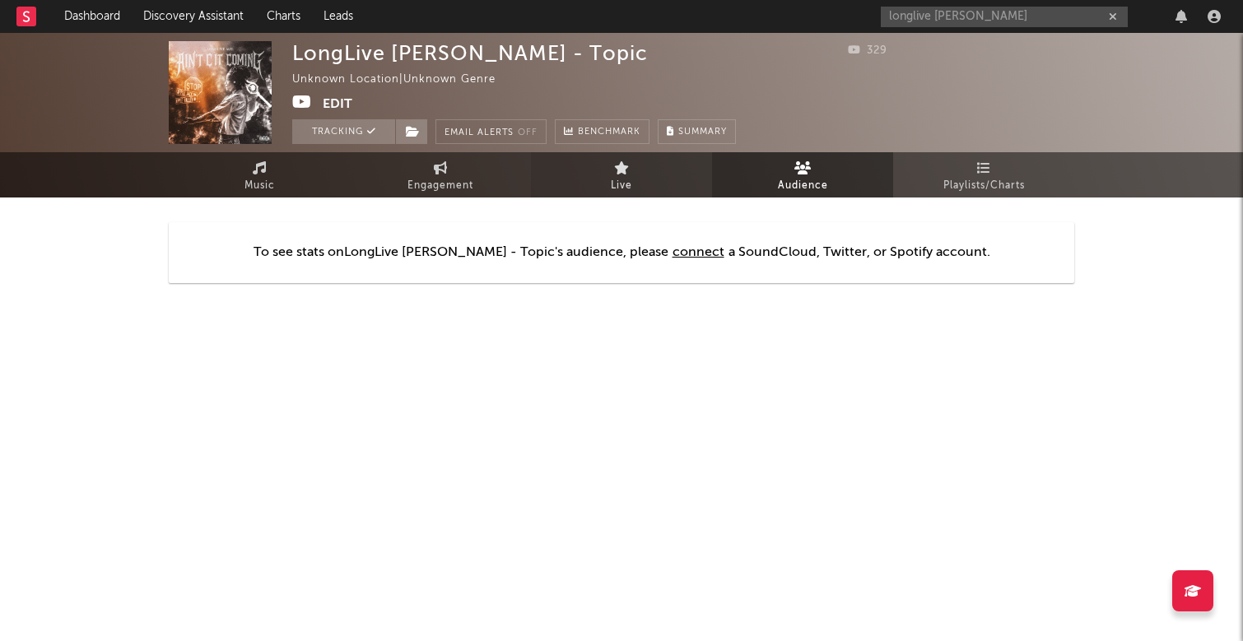
click at [633, 184] on link "Live" at bounding box center [621, 174] width 181 height 45
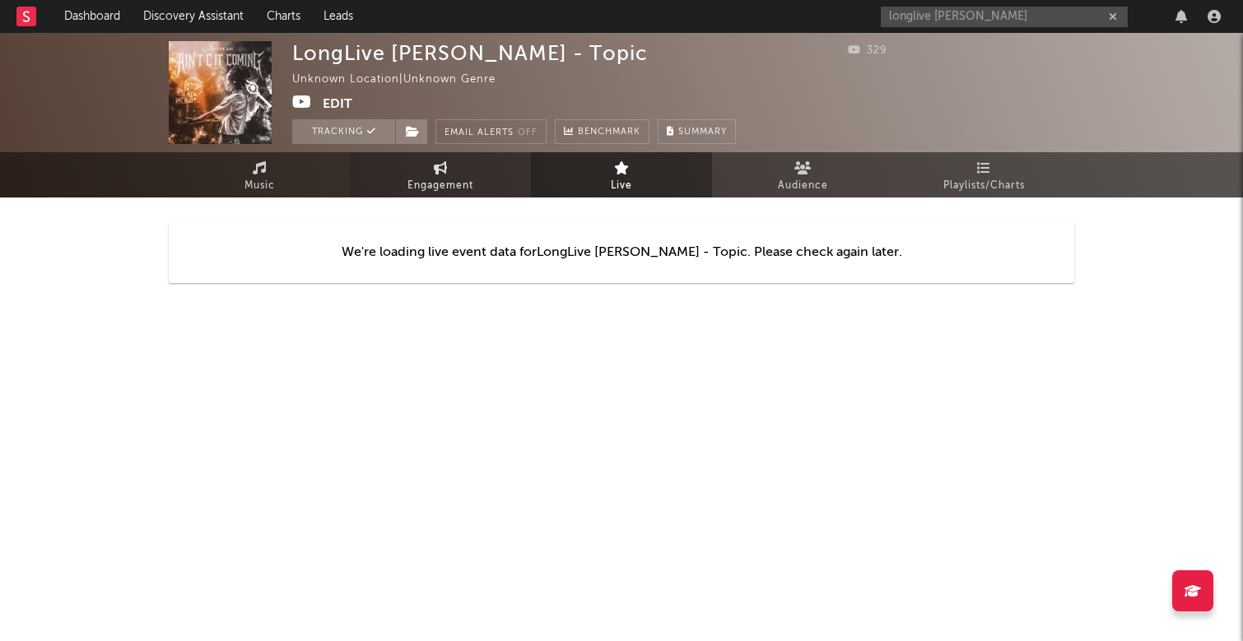
click at [425, 187] on span "Engagement" at bounding box center [440, 186] width 66 height 20
select select "1w"
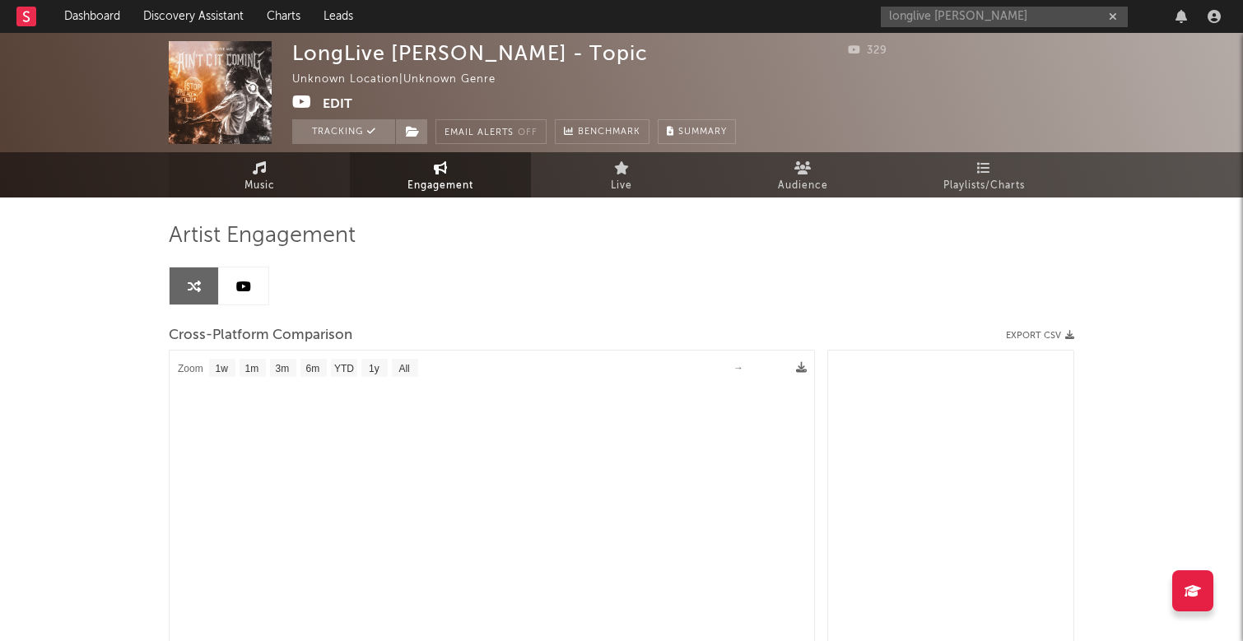
click at [274, 185] on span "Music" at bounding box center [259, 186] width 30 height 20
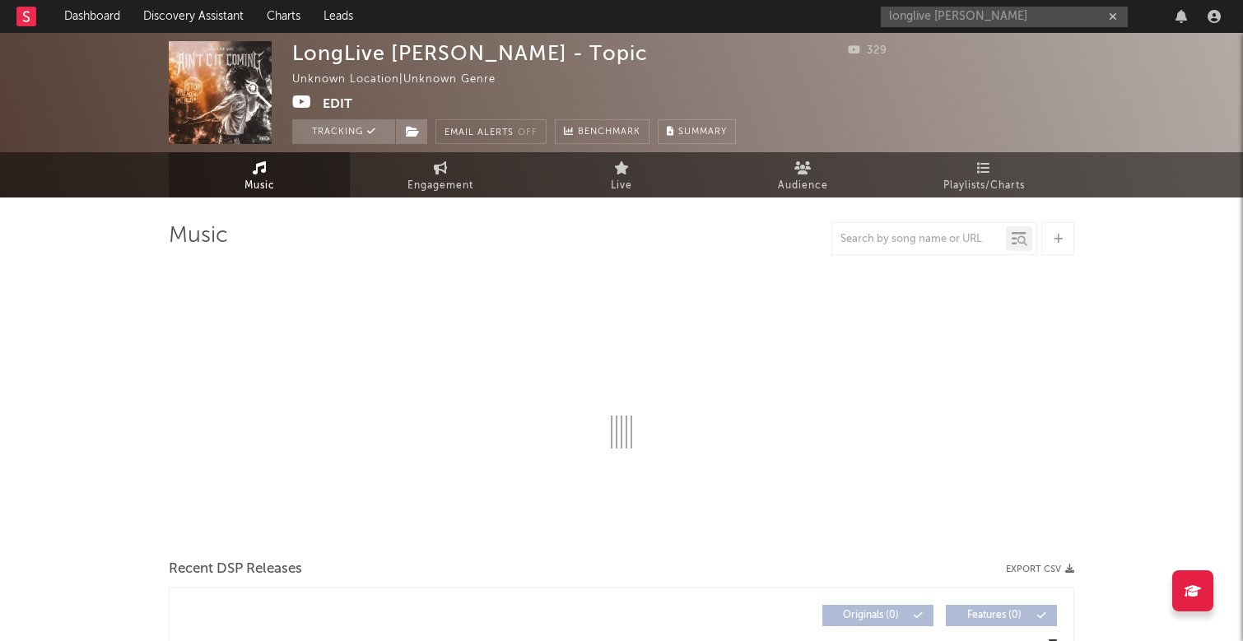
select select "1w"
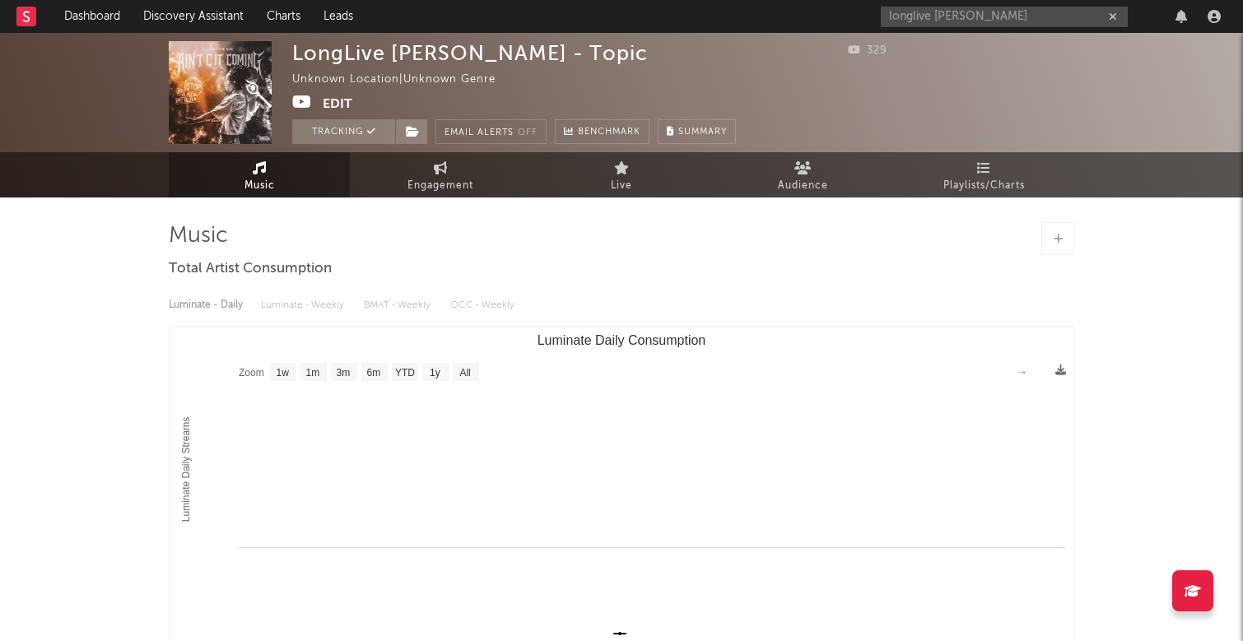
click at [1114, 16] on icon "button" at bounding box center [1113, 17] width 8 height 11
click at [1036, 16] on input "text" at bounding box center [1004, 17] width 247 height 21
click at [999, 20] on input "mannykea" at bounding box center [1004, 17] width 247 height 21
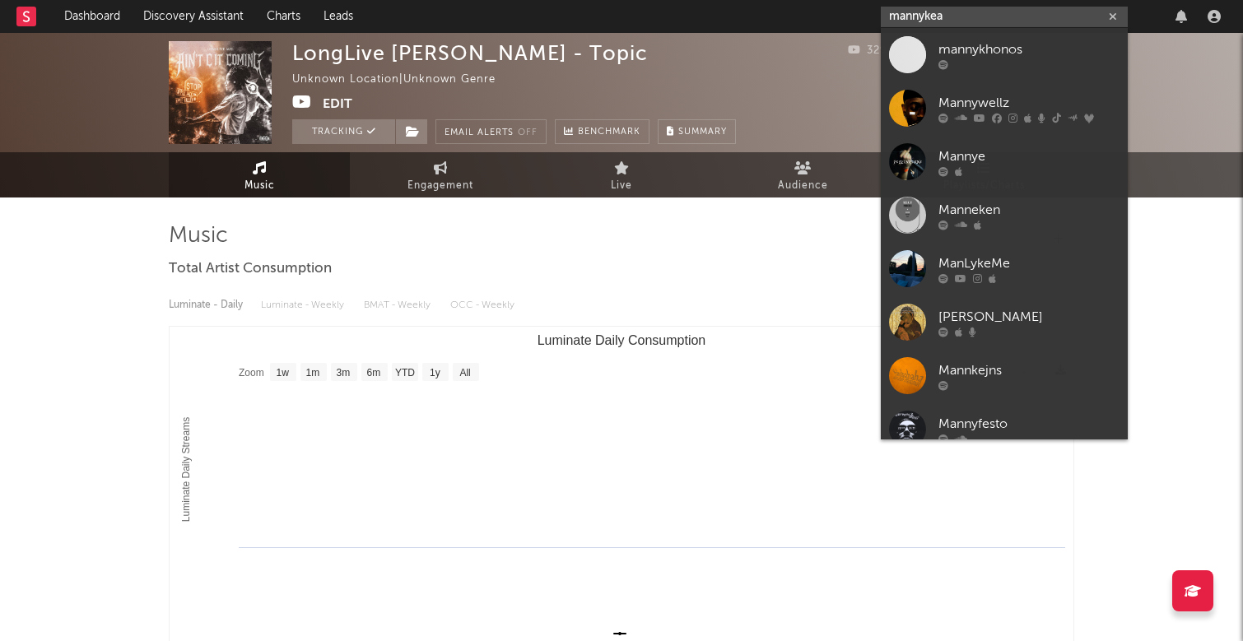
type input "mannykea"
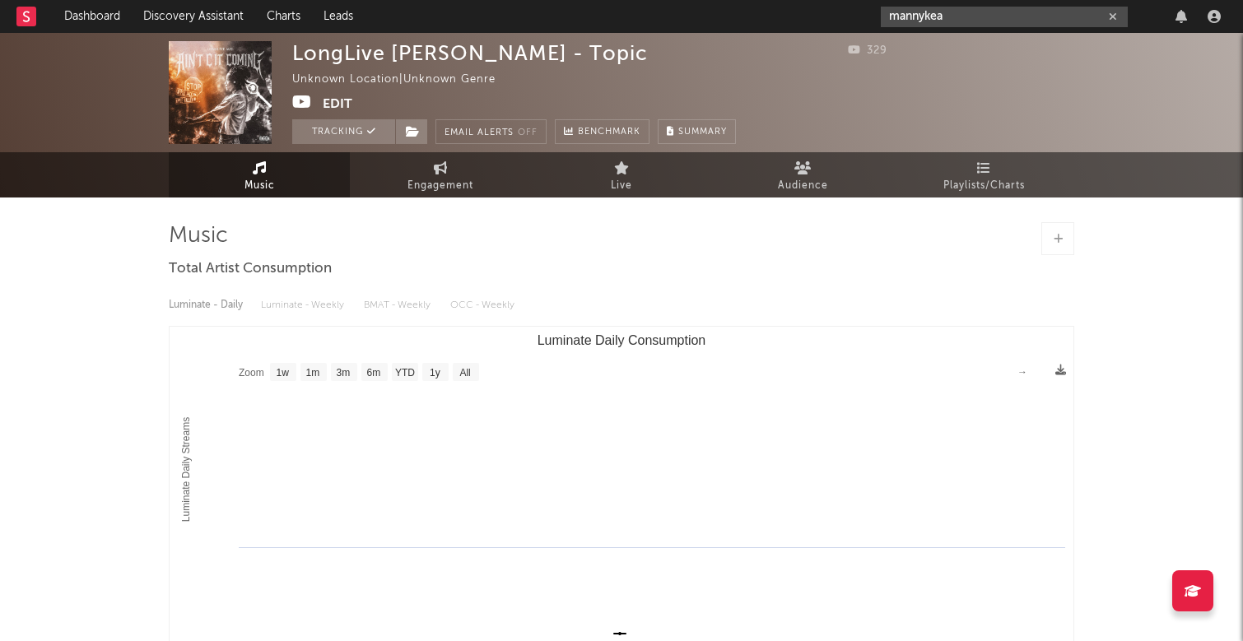
click at [1114, 14] on icon "button" at bounding box center [1113, 17] width 8 height 11
paste input "[URL][DOMAIN_NAME]"
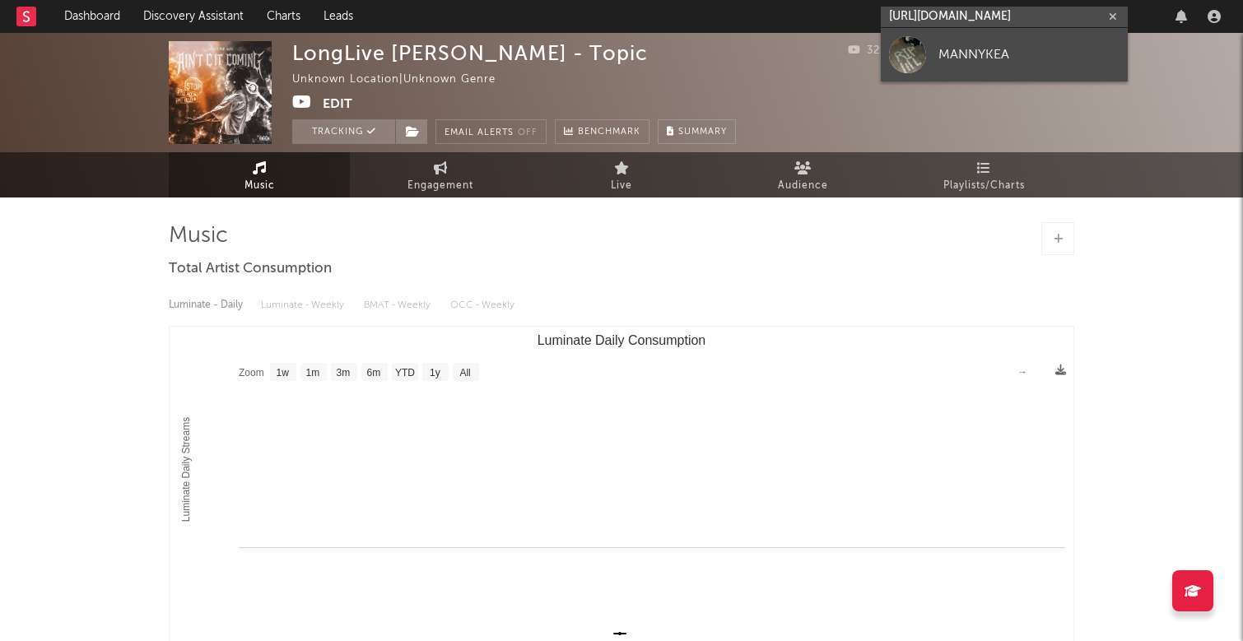
type input "[URL][DOMAIN_NAME]"
click at [1017, 63] on div "MANNYKEA" at bounding box center [1028, 54] width 181 height 20
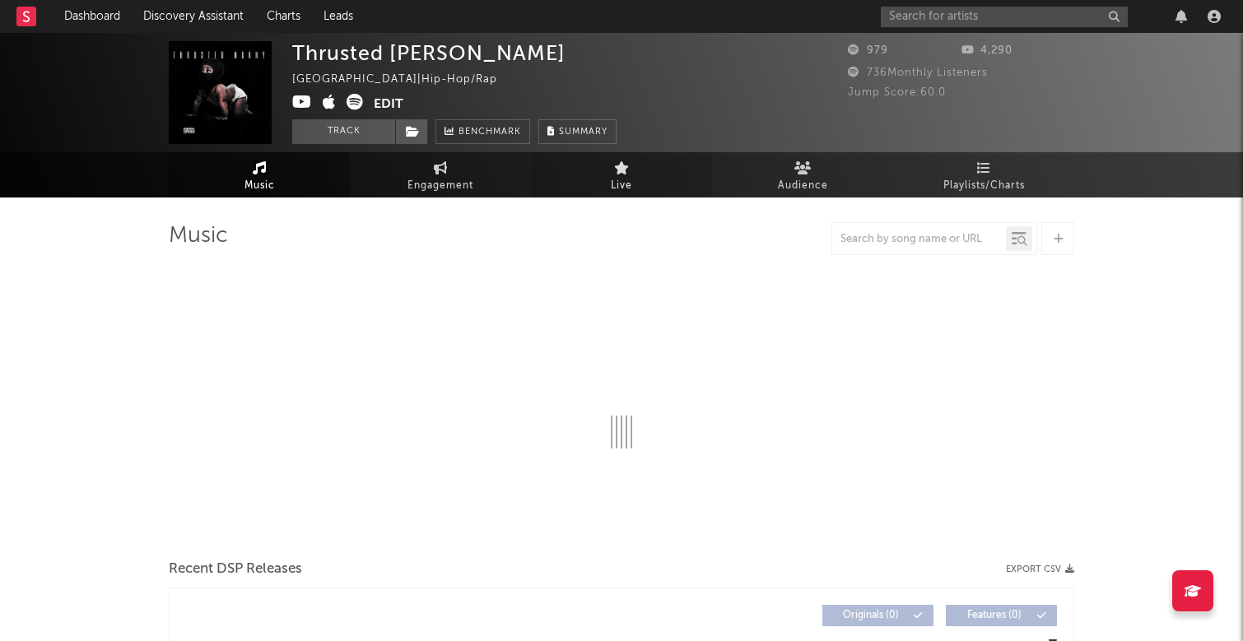
select select "1w"
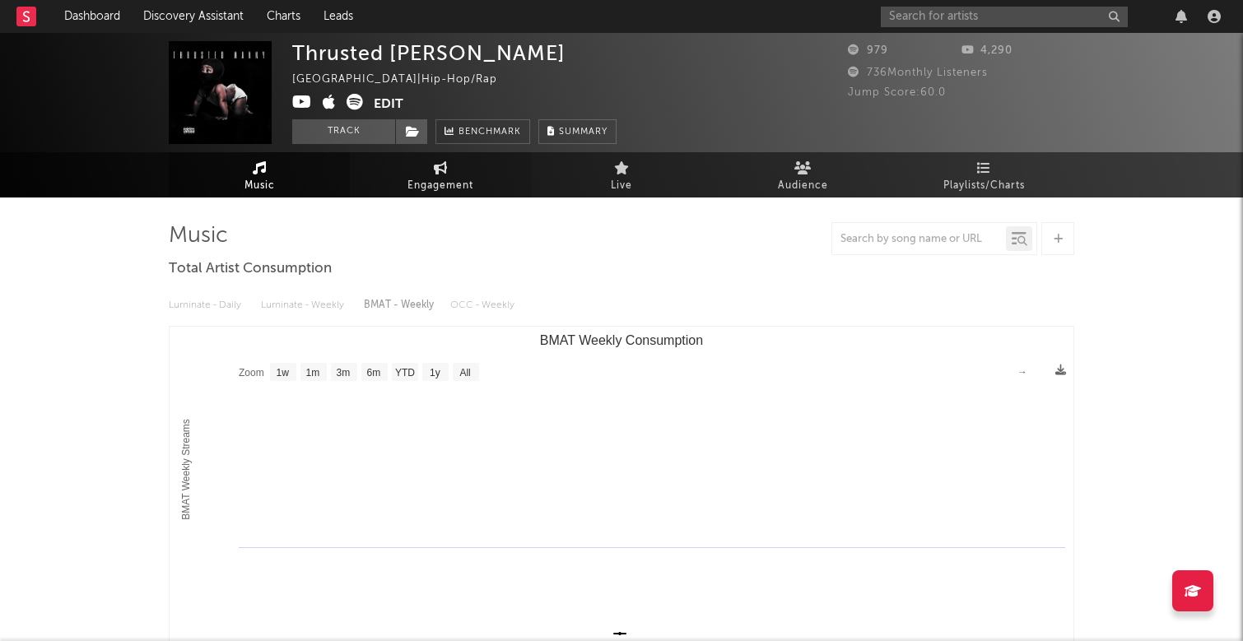
click at [470, 175] on link "Engagement" at bounding box center [440, 174] width 181 height 45
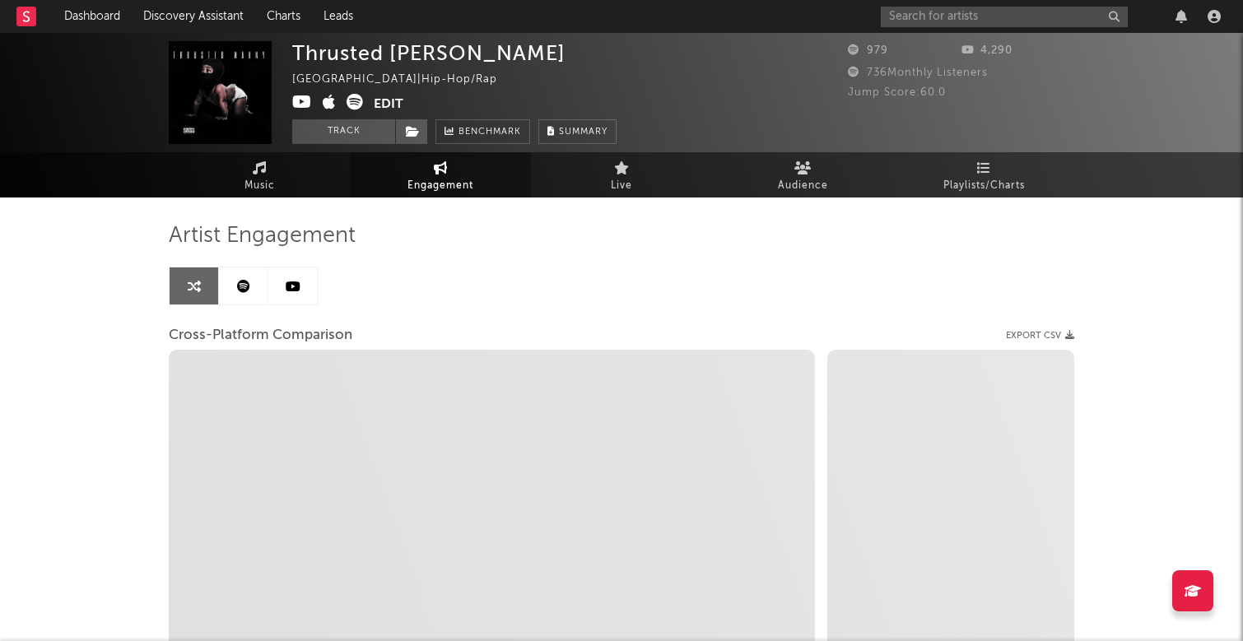
select select "1w"
click at [280, 189] on link "Music" at bounding box center [259, 174] width 181 height 45
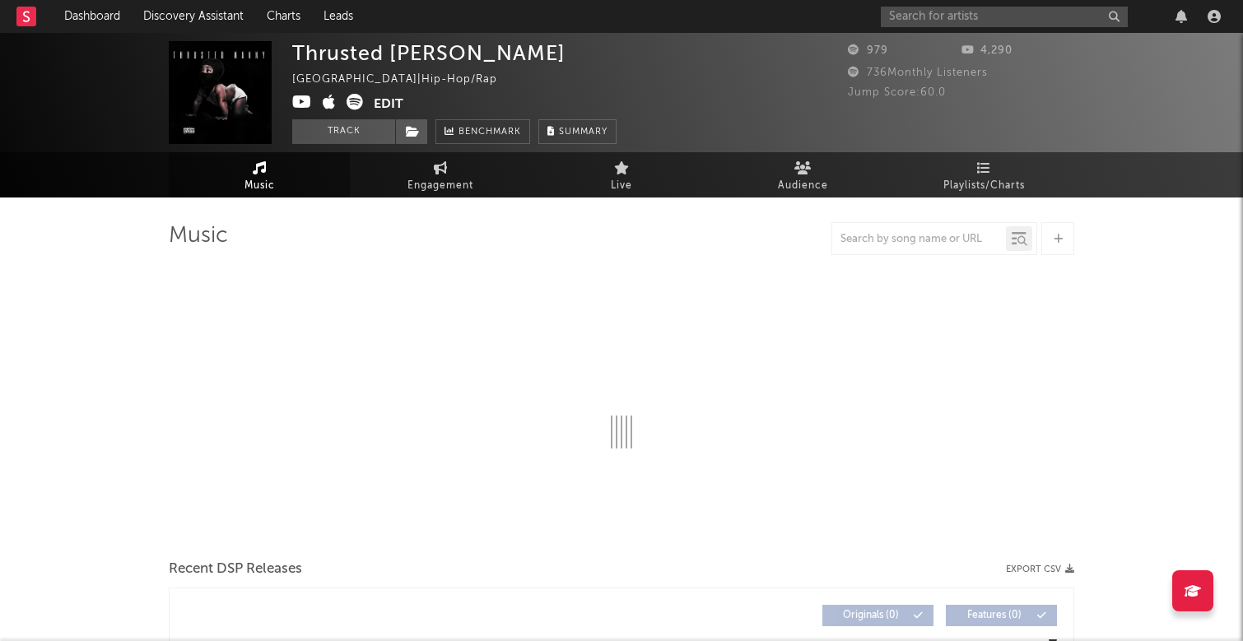
select select "1w"
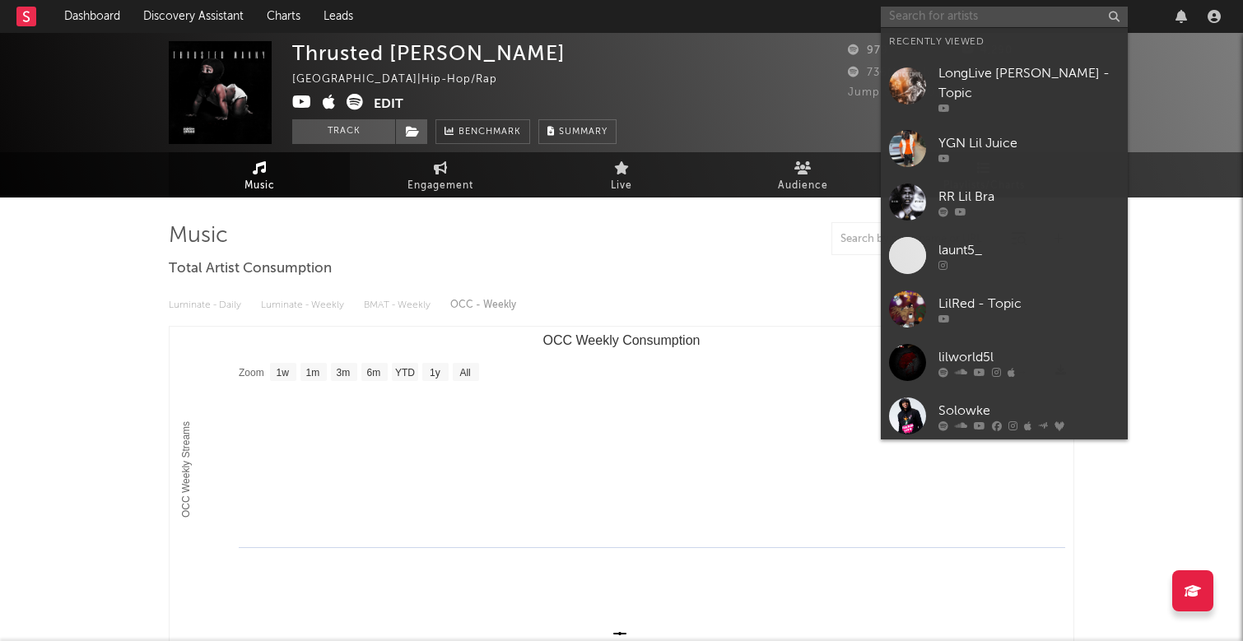
click at [933, 14] on input "text" at bounding box center [1004, 17] width 247 height 21
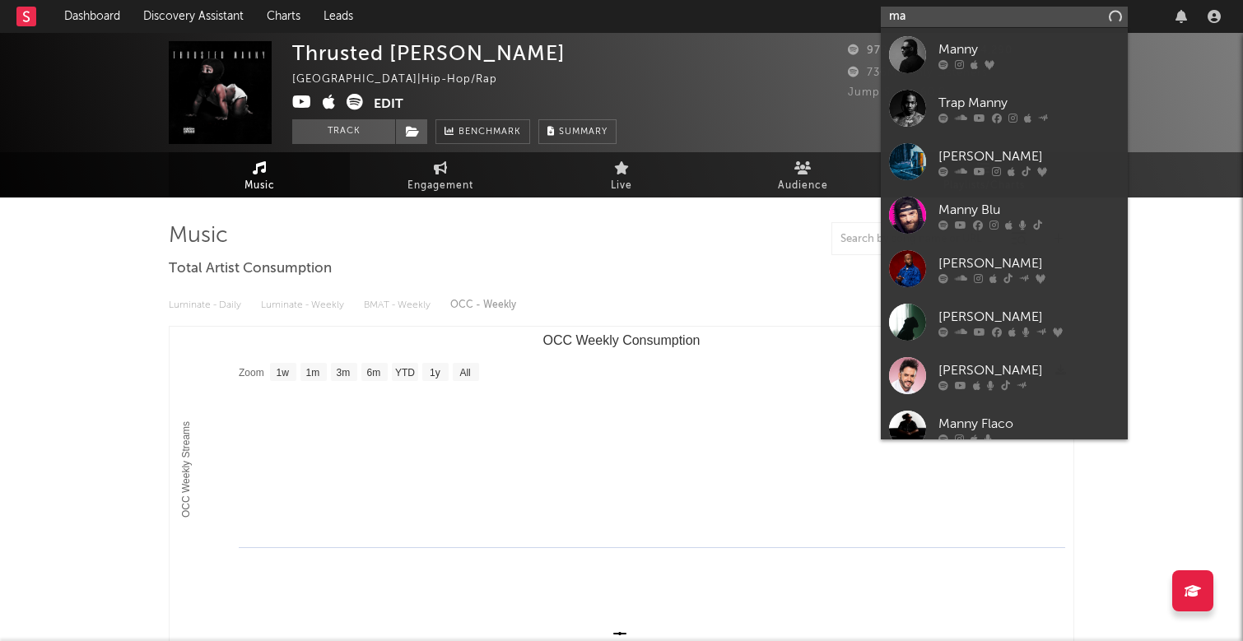
type input "m"
type input "MANNYKEA"
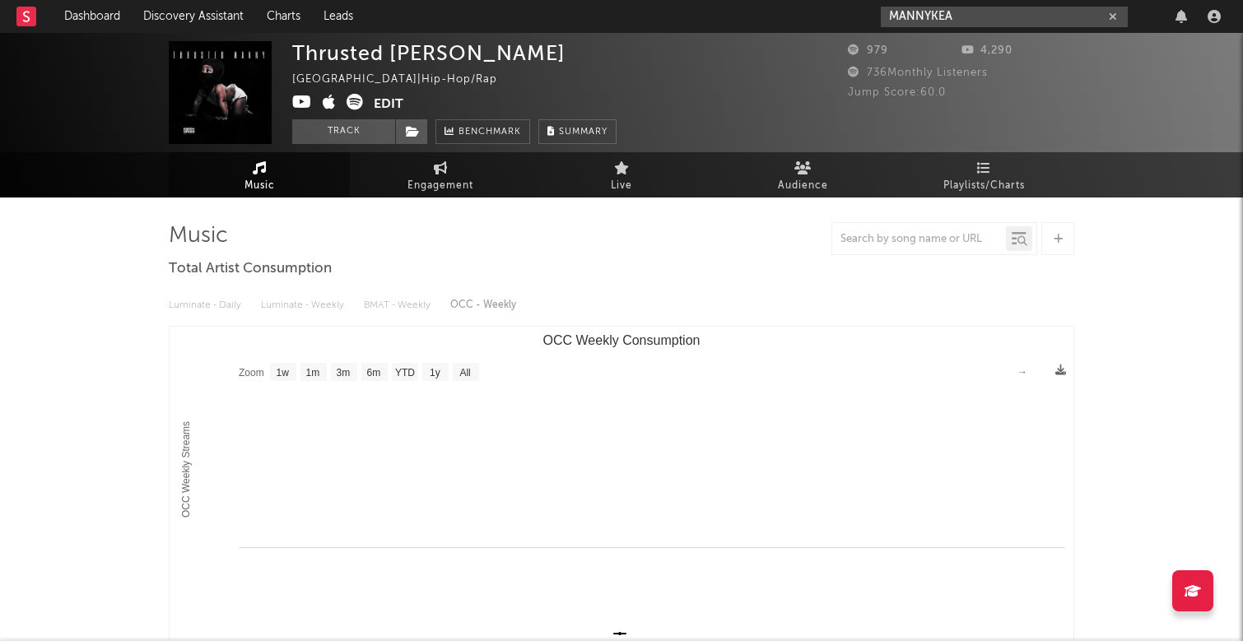
click at [1116, 20] on icon "button" at bounding box center [1113, 17] width 8 height 11
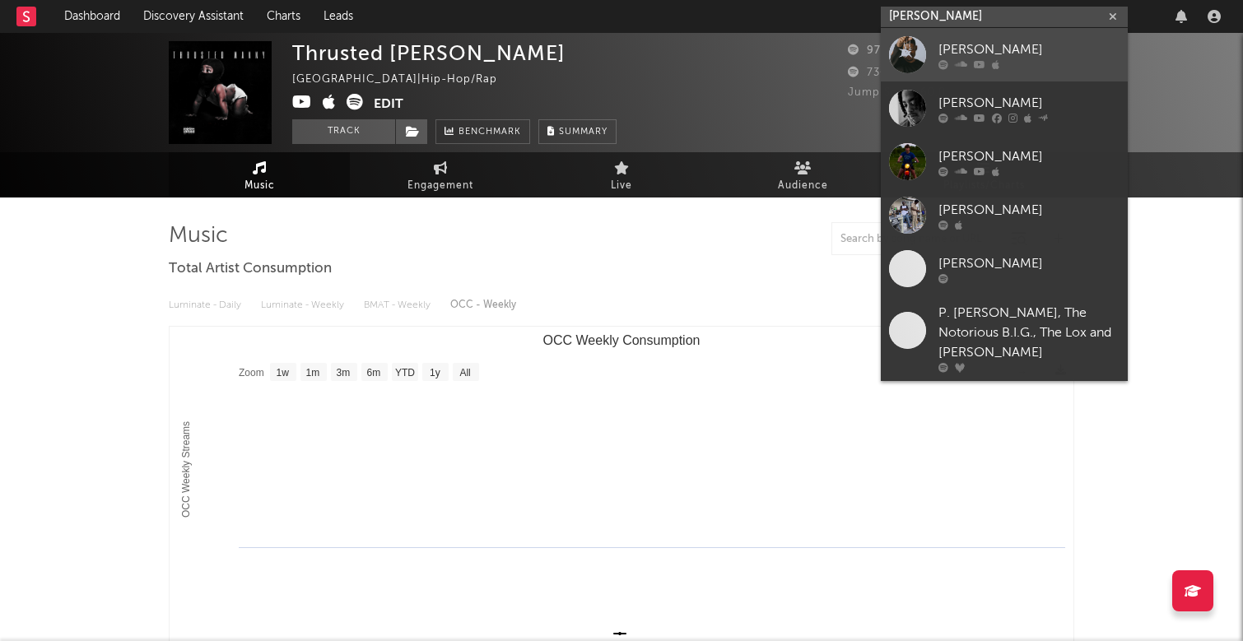
type input "[PERSON_NAME]"
click at [1062, 63] on div at bounding box center [1028, 64] width 181 height 10
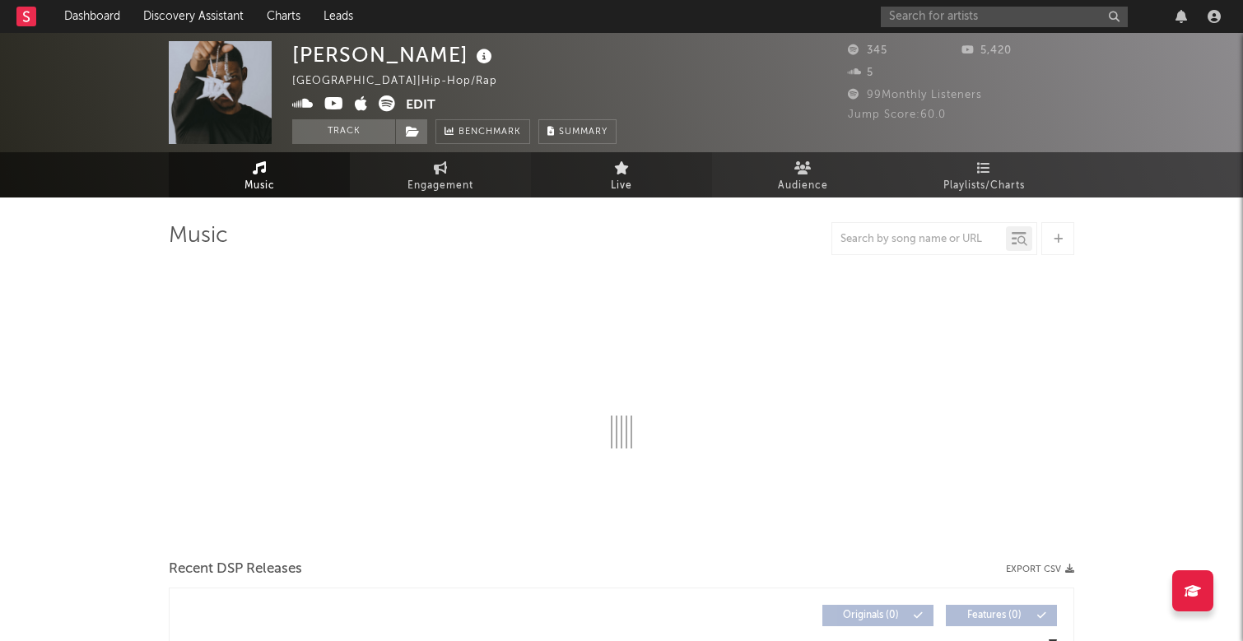
select select "1w"
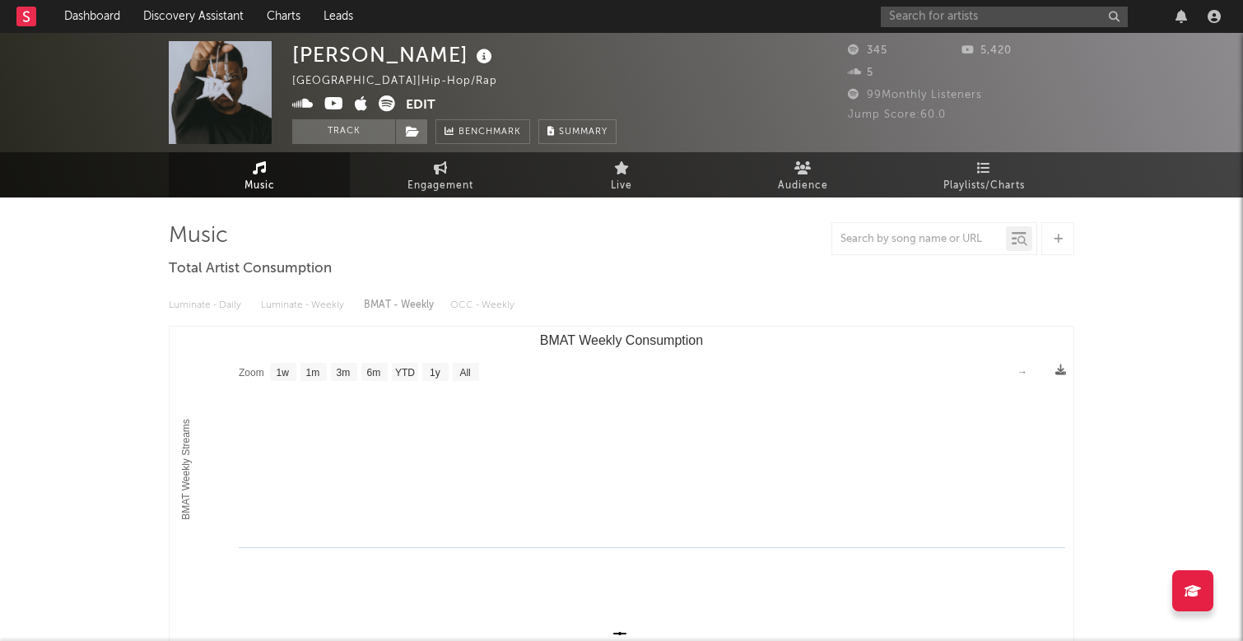
click at [963, 2] on div at bounding box center [1054, 16] width 346 height 33
click at [344, 129] on button "Track" at bounding box center [343, 131] width 103 height 25
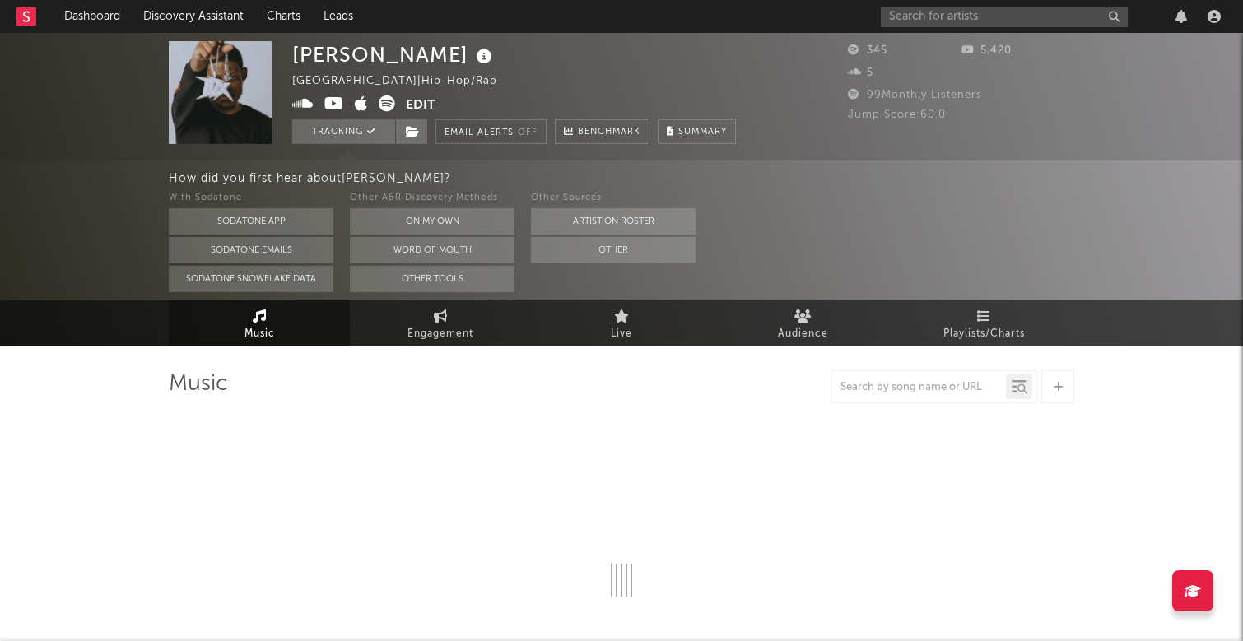
select select "1w"
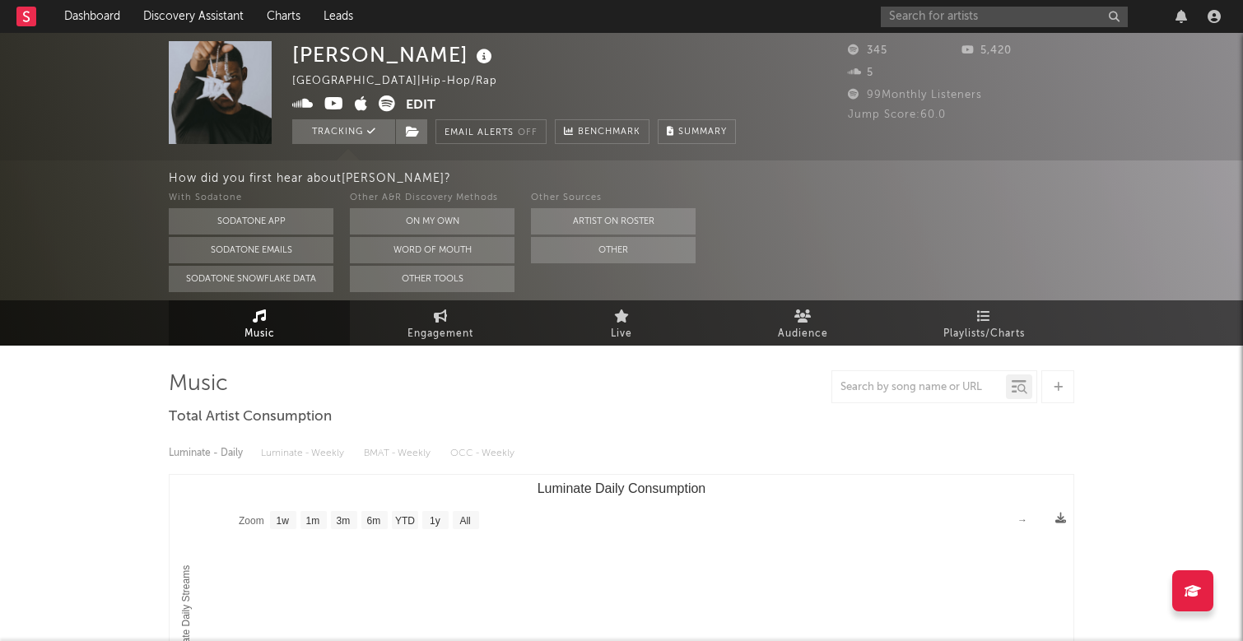
click at [992, 5] on div at bounding box center [1054, 16] width 346 height 33
click at [984, 27] on div at bounding box center [1054, 16] width 346 height 33
click at [946, 13] on input "text" at bounding box center [1004, 17] width 247 height 21
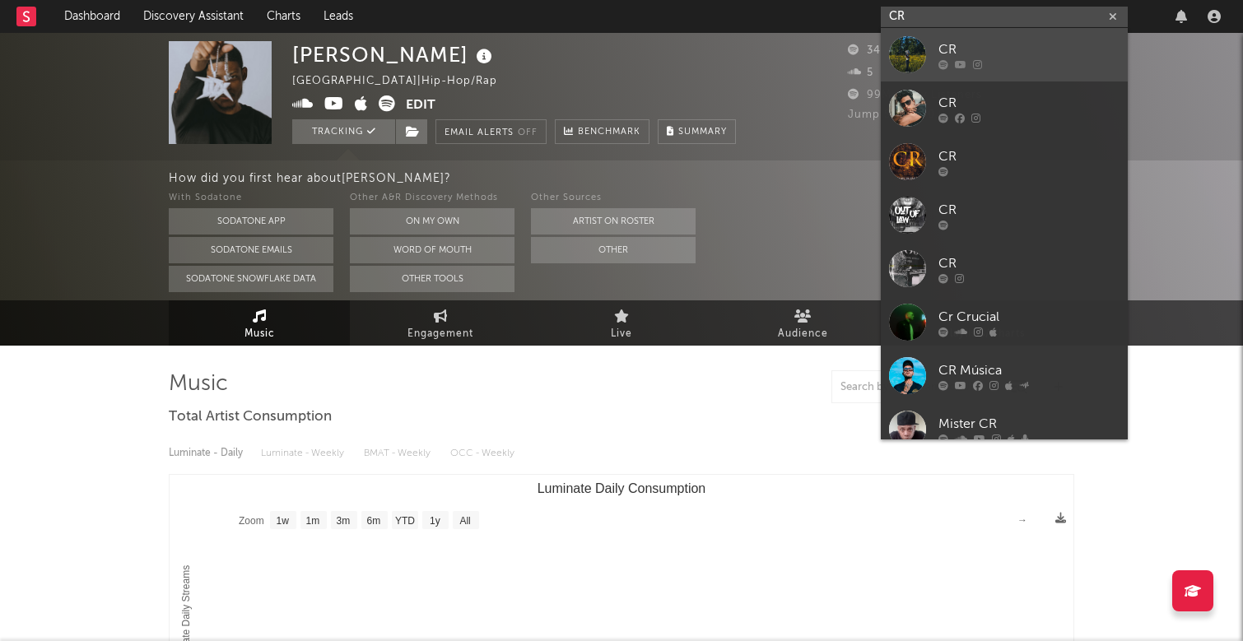
type input "CR"
click at [966, 48] on div "CR" at bounding box center [1028, 50] width 181 height 20
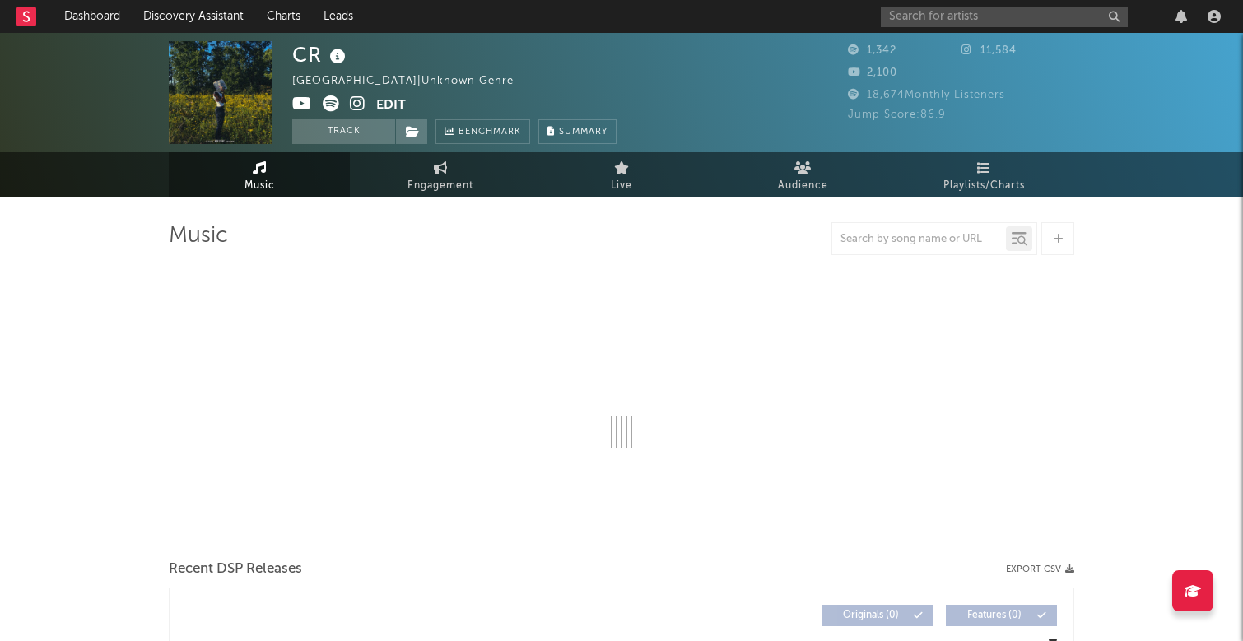
select select "6m"
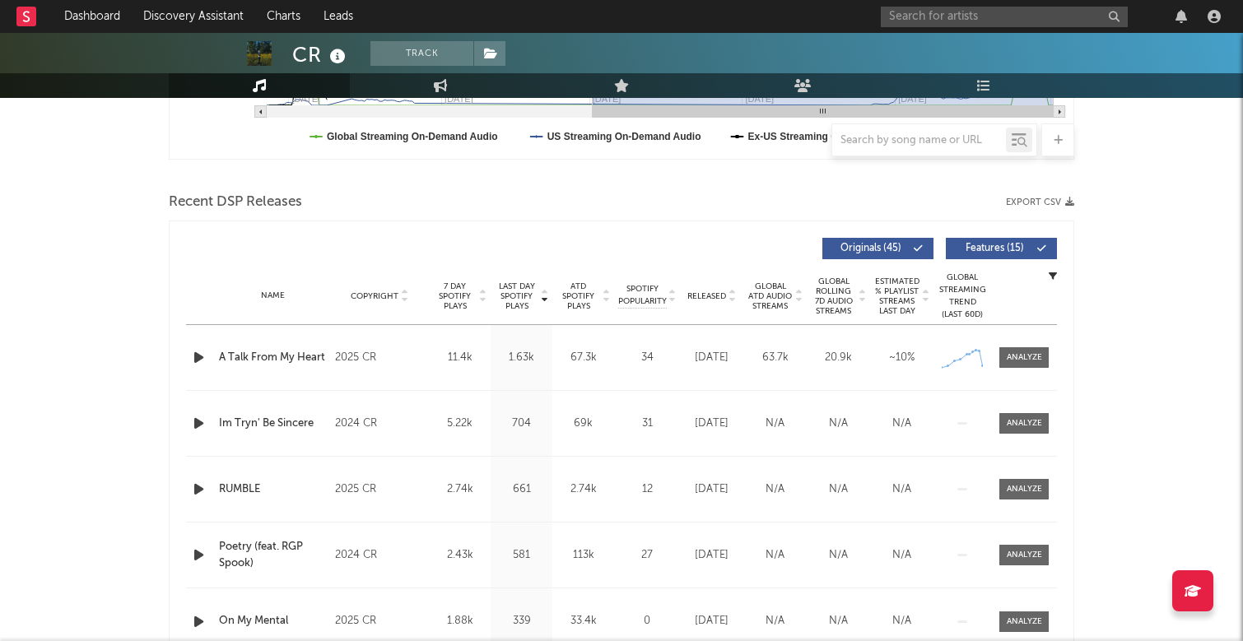
scroll to position [547, 0]
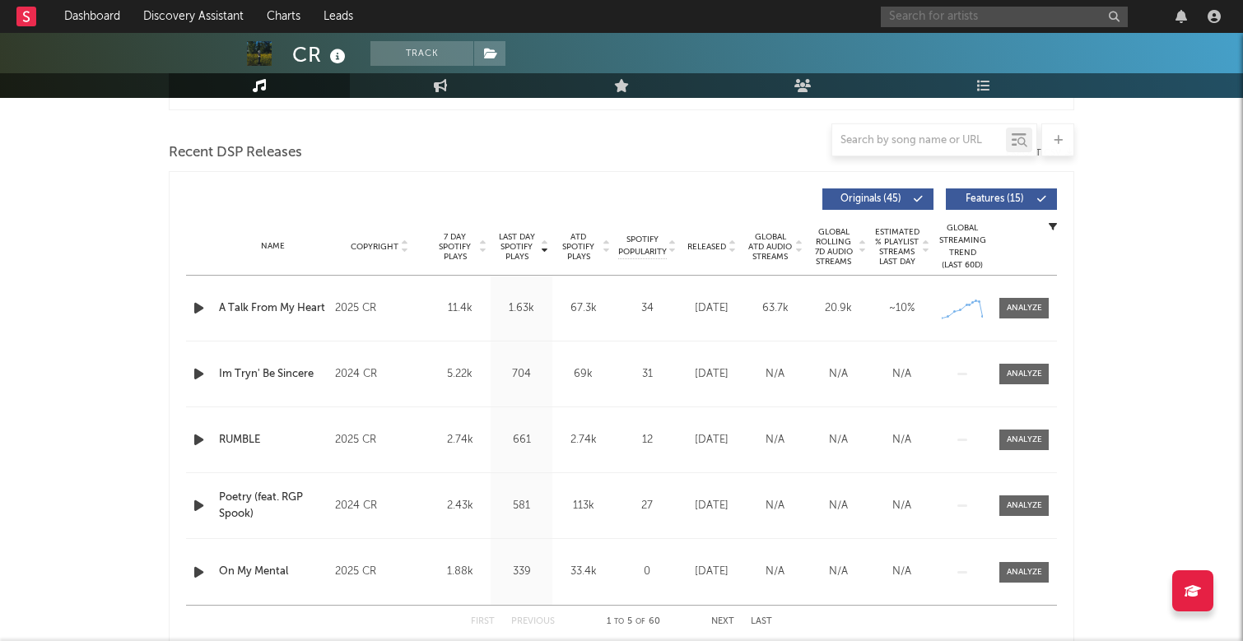
click at [964, 16] on input "text" at bounding box center [1004, 17] width 247 height 21
type input "WALE"
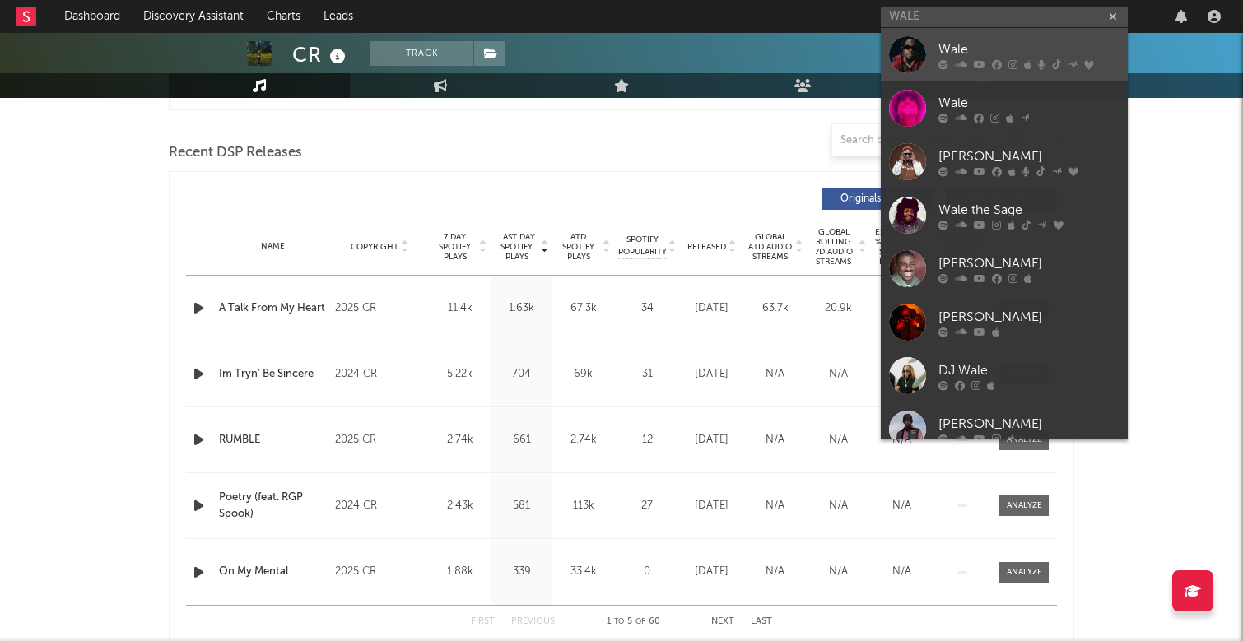
click at [1025, 46] on div "Wale" at bounding box center [1028, 50] width 181 height 20
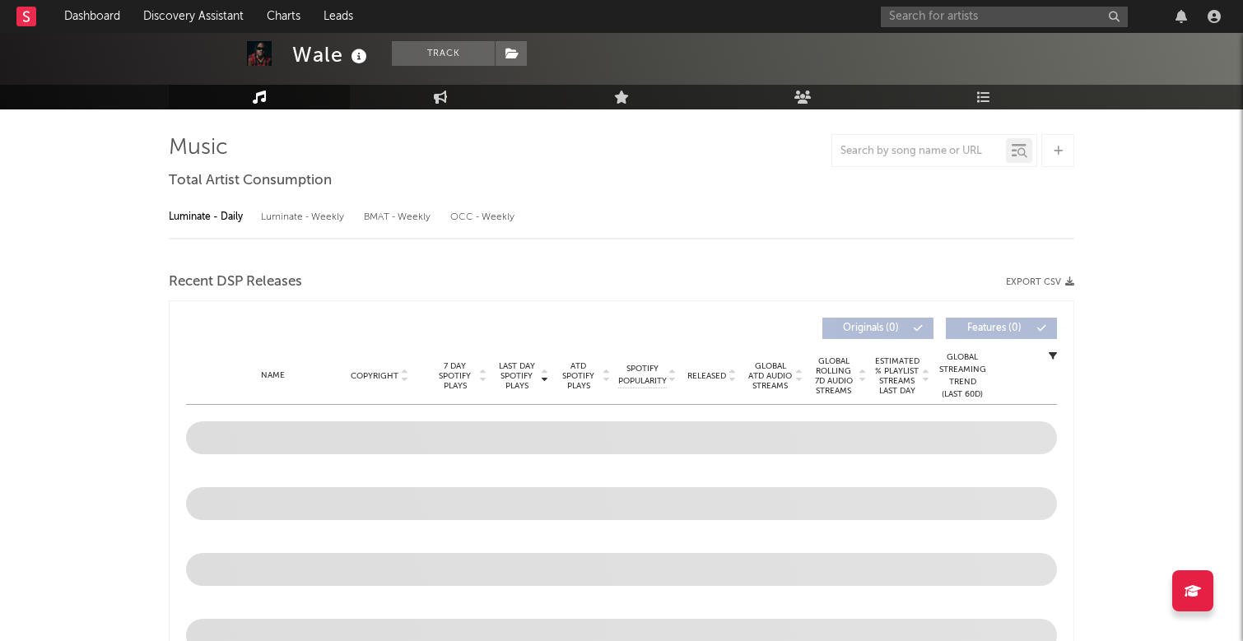
select select "6m"
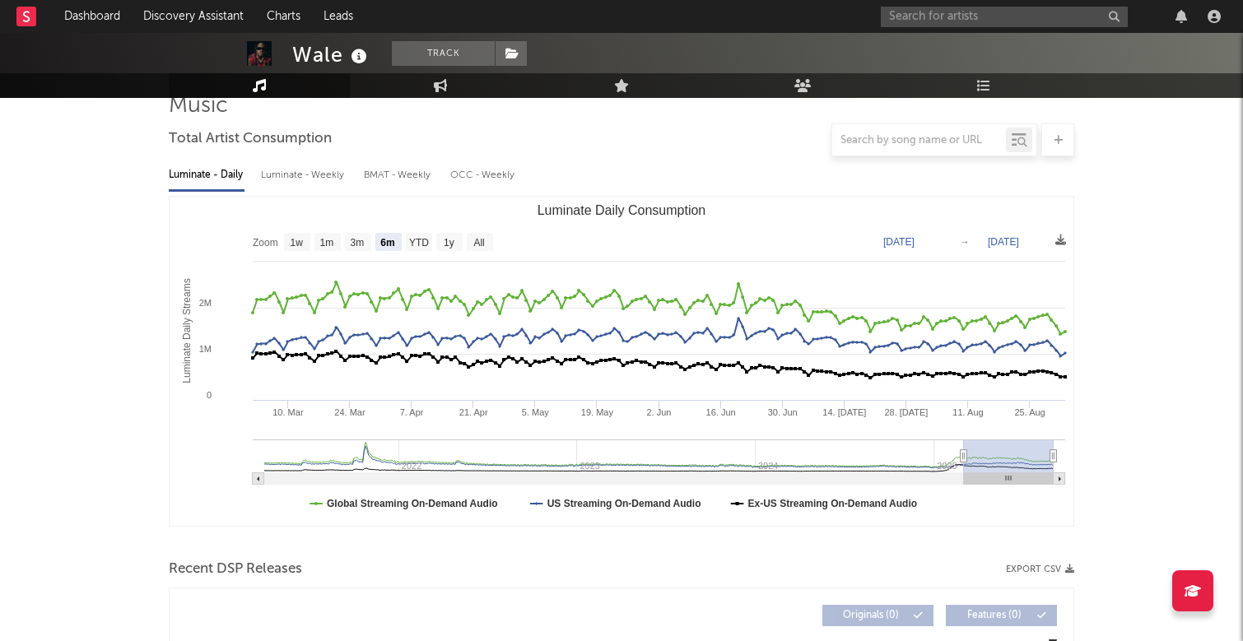
scroll to position [135, 0]
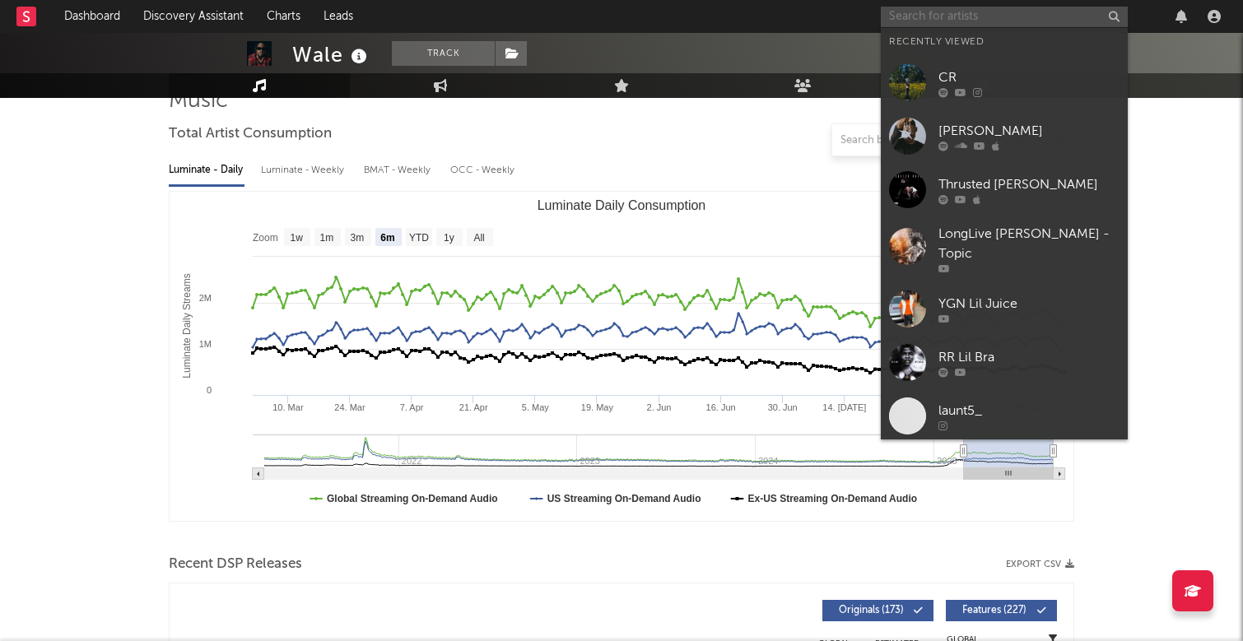
click at [1013, 15] on input "text" at bounding box center [1004, 17] width 247 height 21
click at [1023, 347] on div "RR Lil Bra" at bounding box center [1028, 357] width 181 height 20
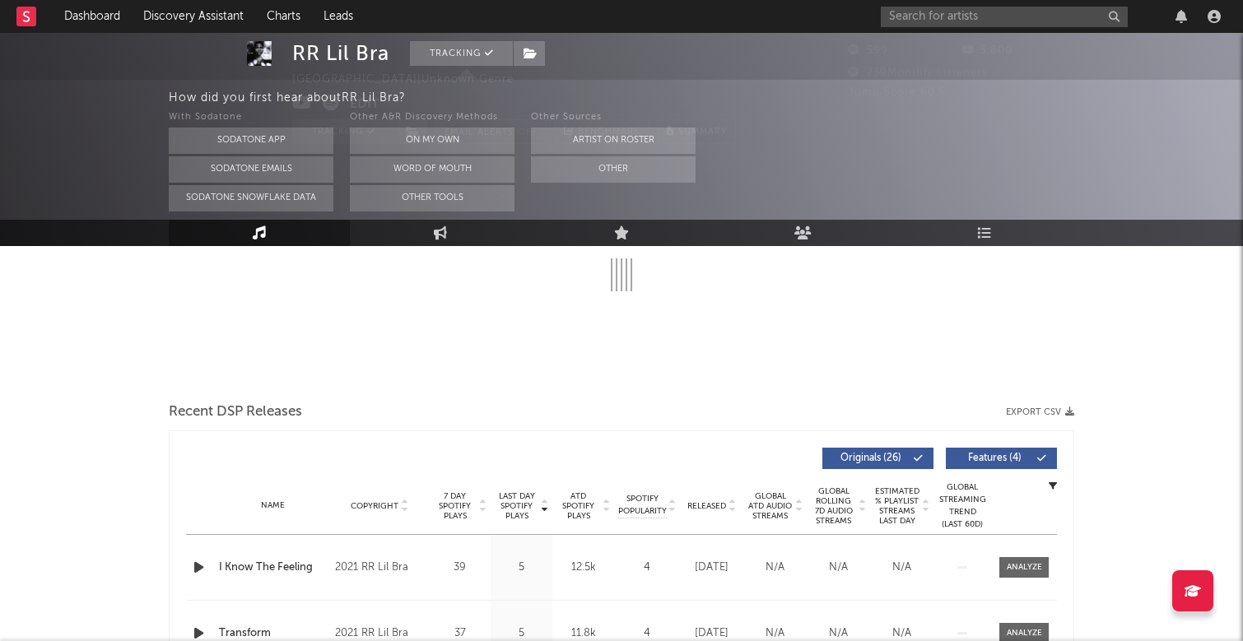
select select "6m"
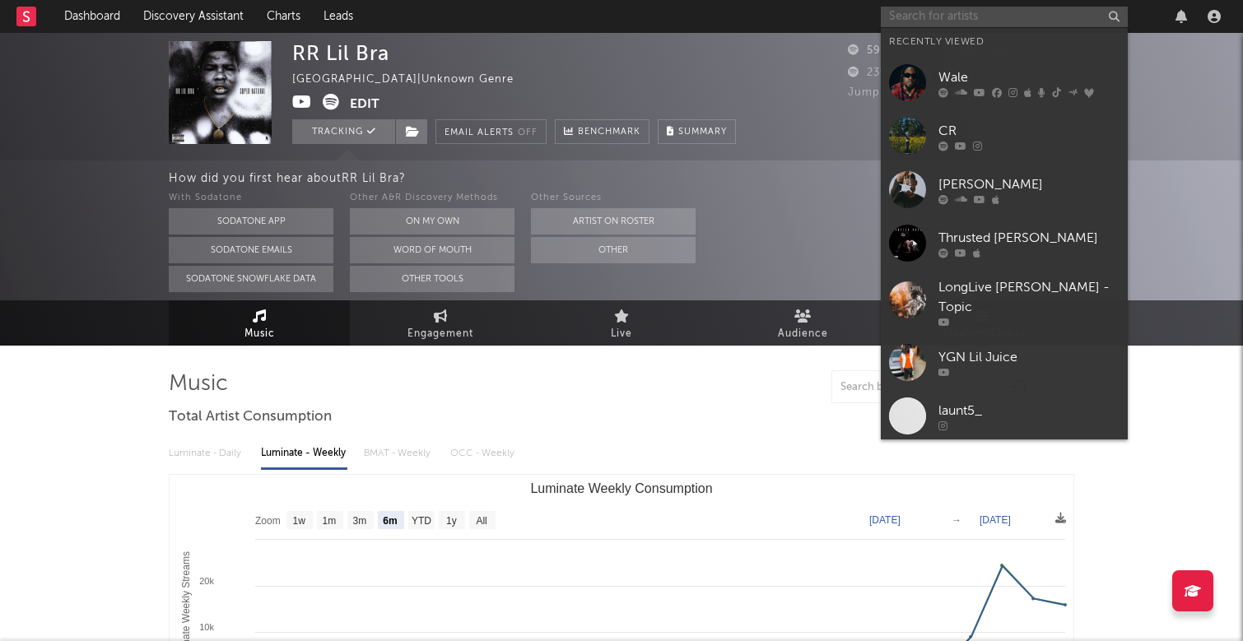
click at [958, 24] on input "text" at bounding box center [1004, 17] width 247 height 21
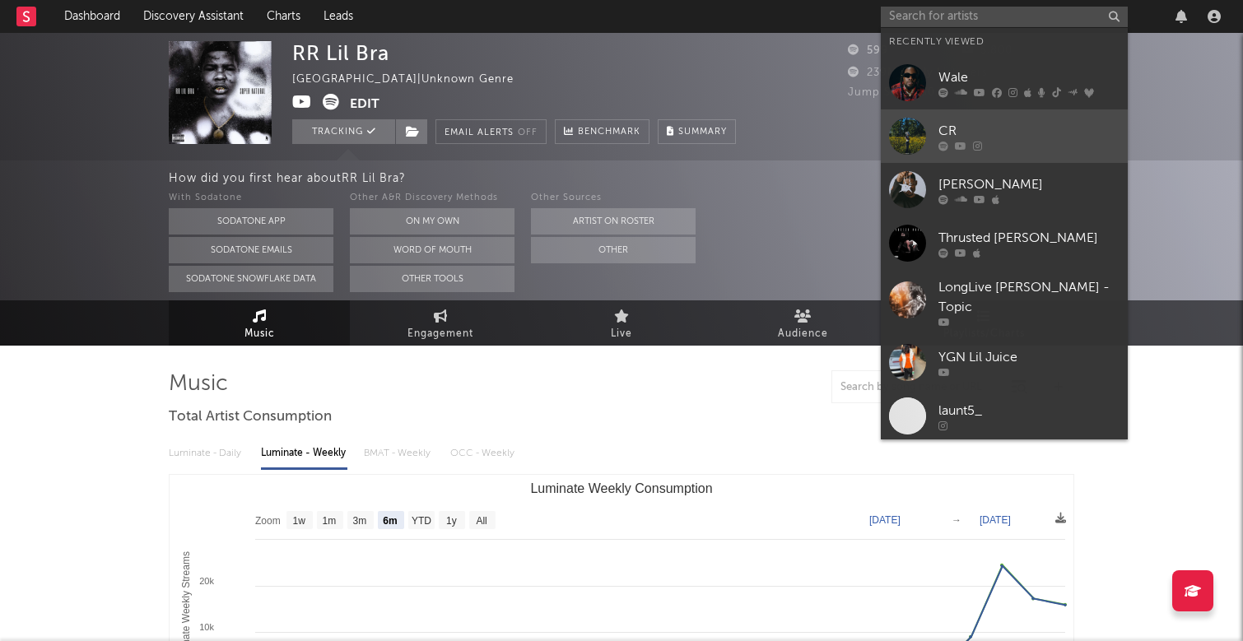
click at [962, 118] on link "CR" at bounding box center [1004, 136] width 247 height 54
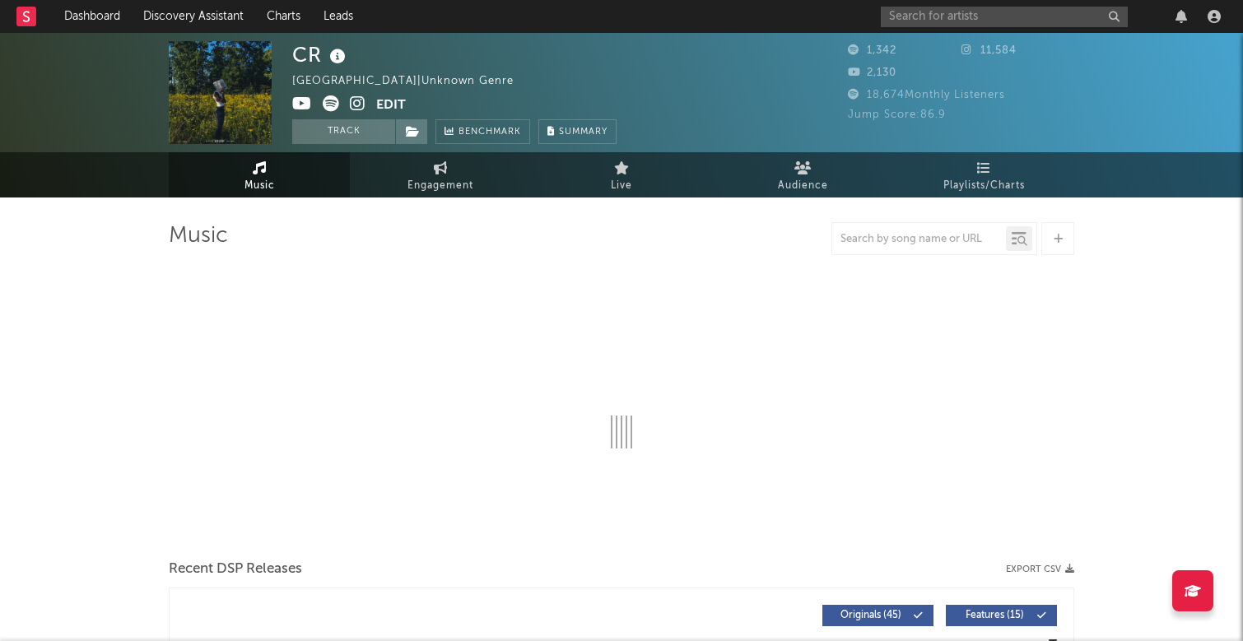
scroll to position [4, 0]
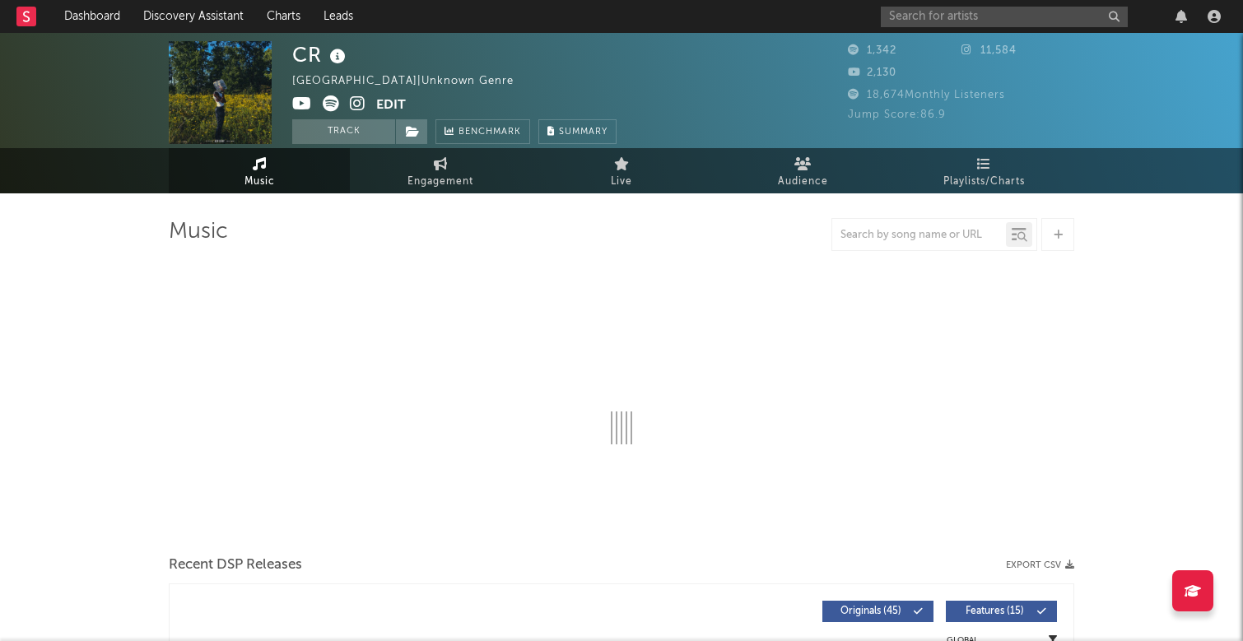
select select "6m"
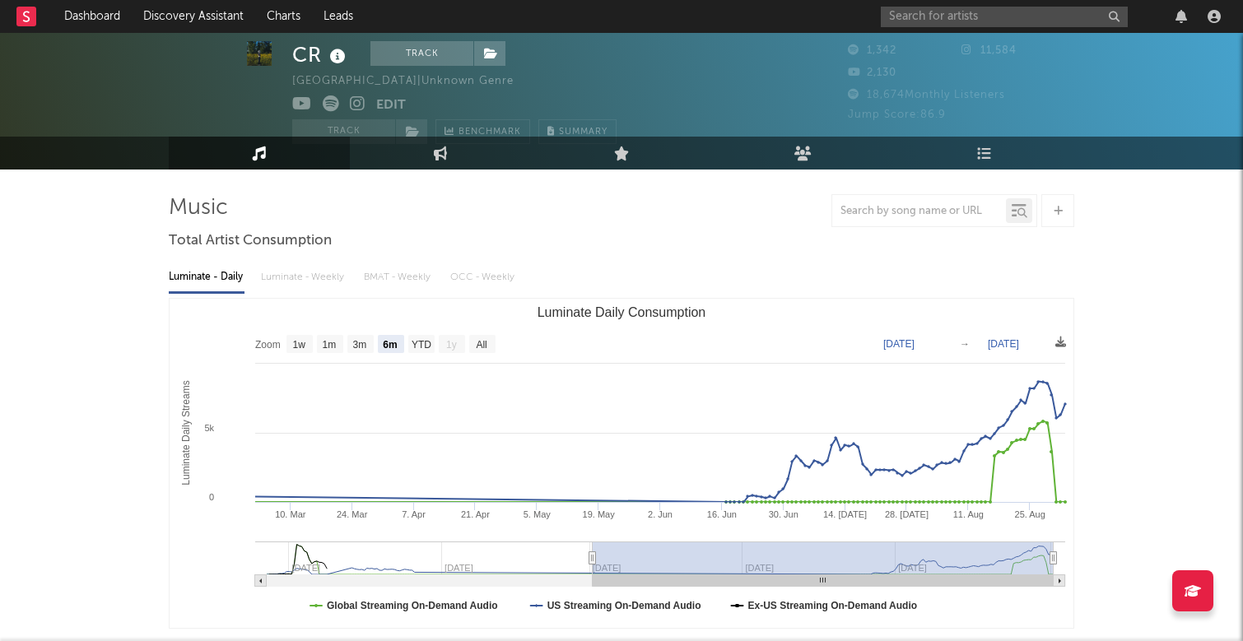
scroll to position [44, 0]
